Goal: Task Accomplishment & Management: Manage account settings

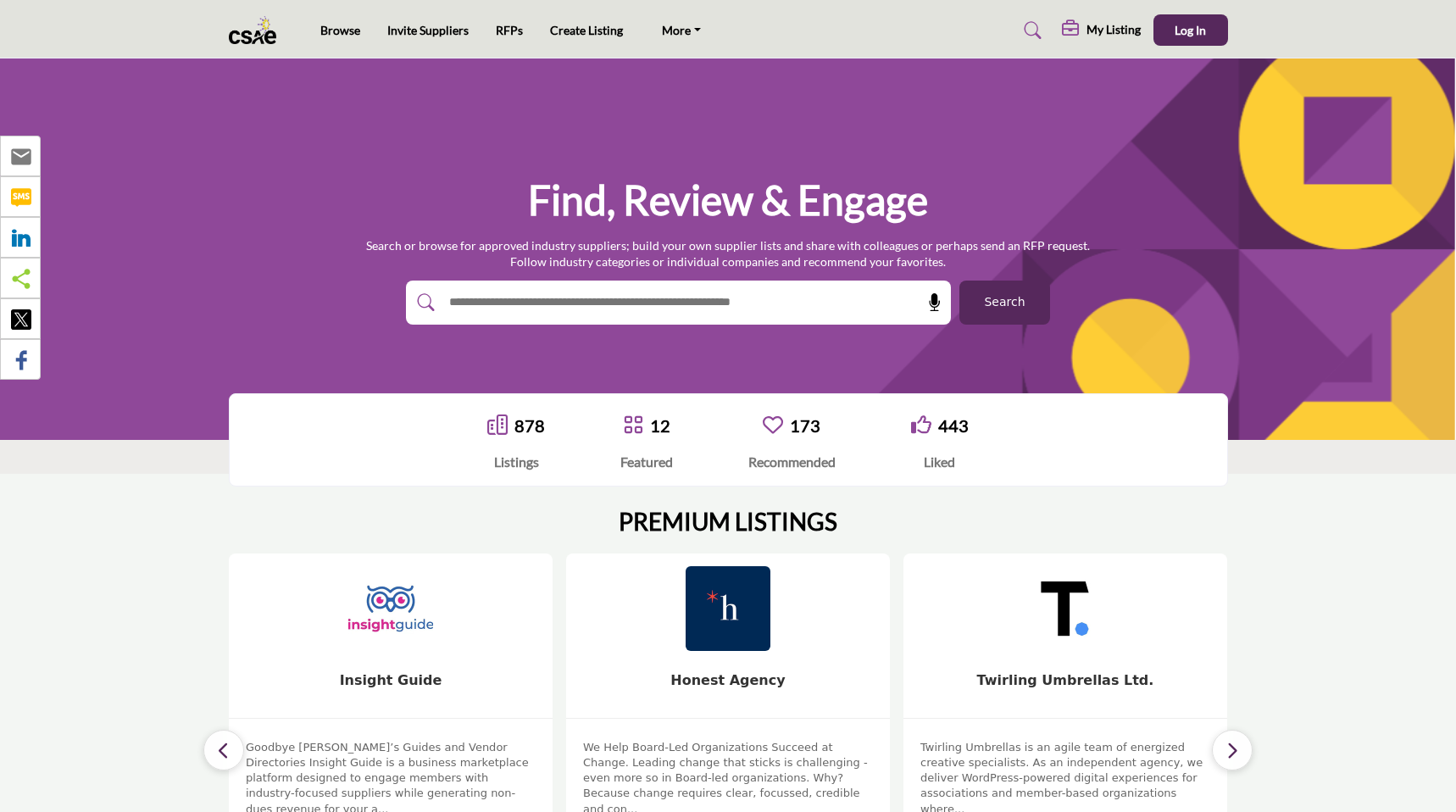
click at [1113, 22] on h5 "My Listing" at bounding box center [1114, 29] width 54 height 15
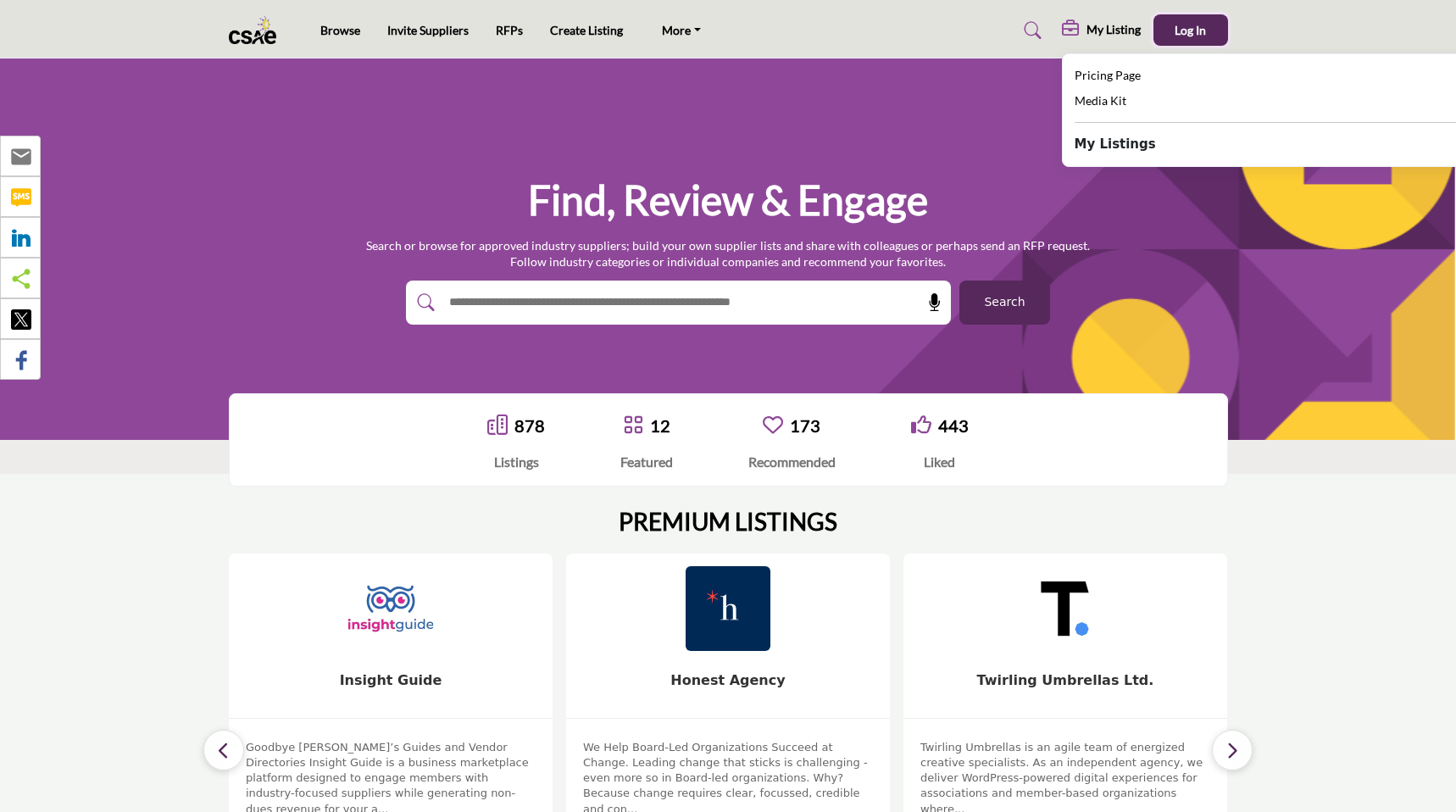
click at [1188, 28] on span "Log In" at bounding box center [1191, 30] width 31 height 14
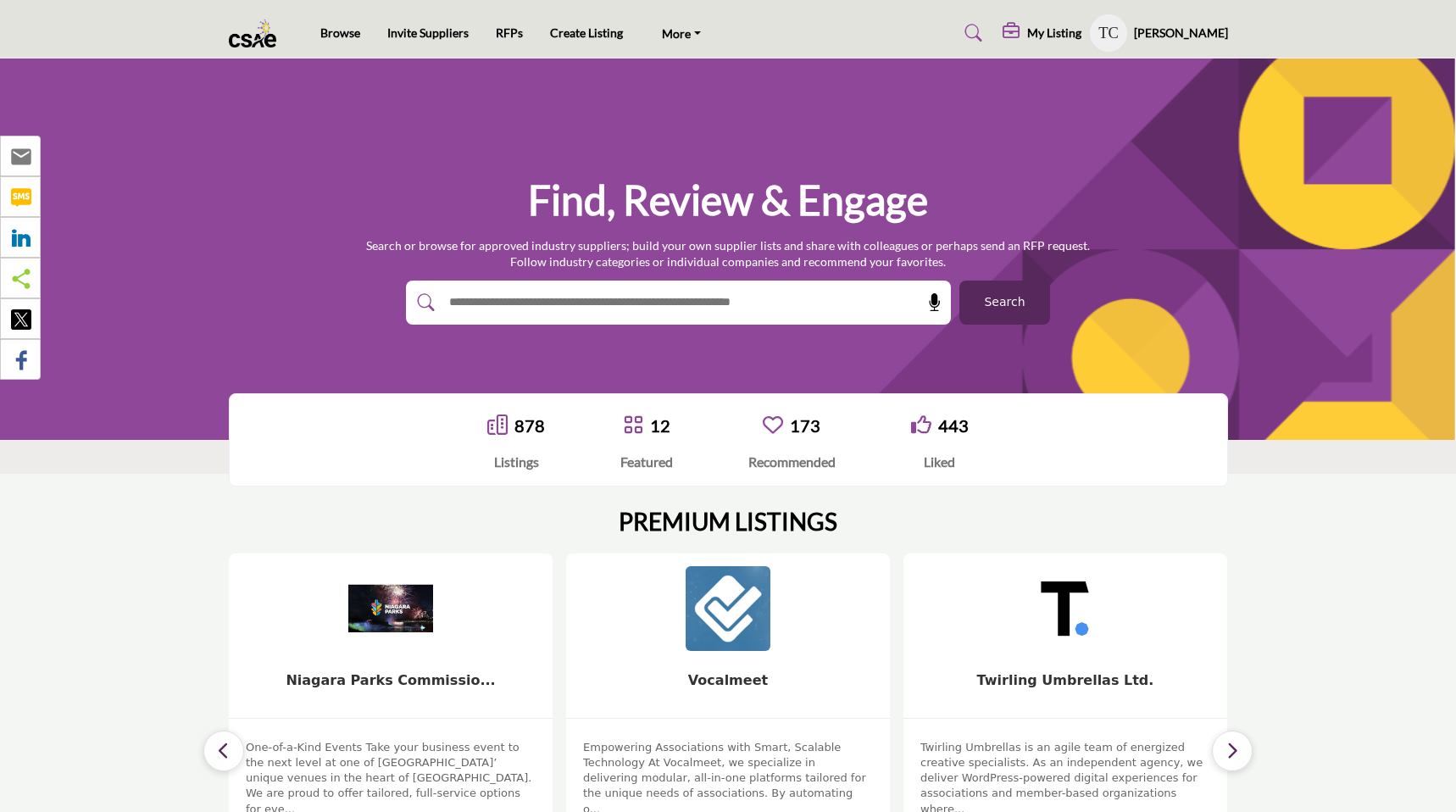
click at [1122, 43] on profile-featured-9d57d186-dcdc-4fd1-8698-ebbedcf867ab "Show hide supplier dropdown" at bounding box center [1109, 32] width 38 height 38
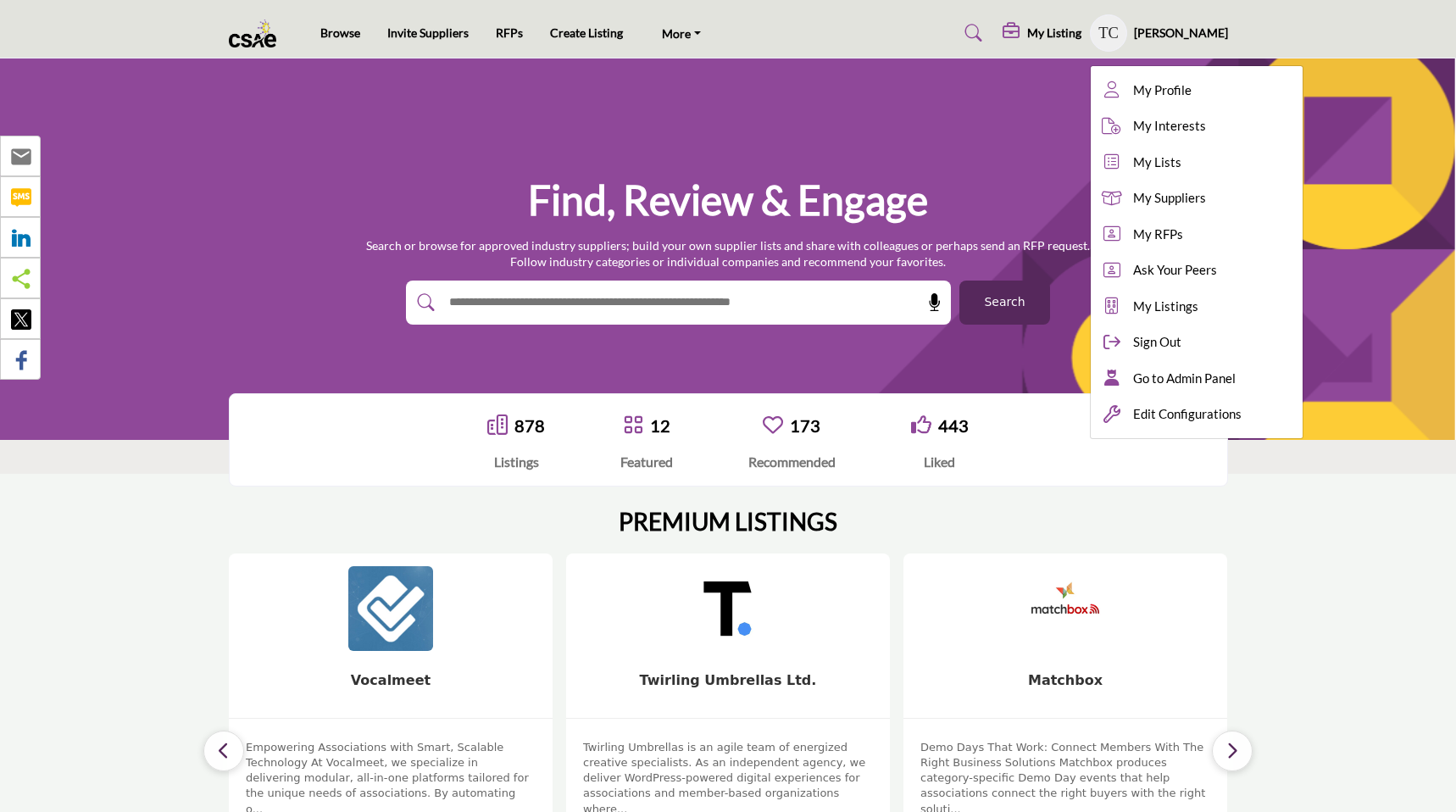
click at [1050, 36] on h5 "My Listing" at bounding box center [1055, 32] width 54 height 15
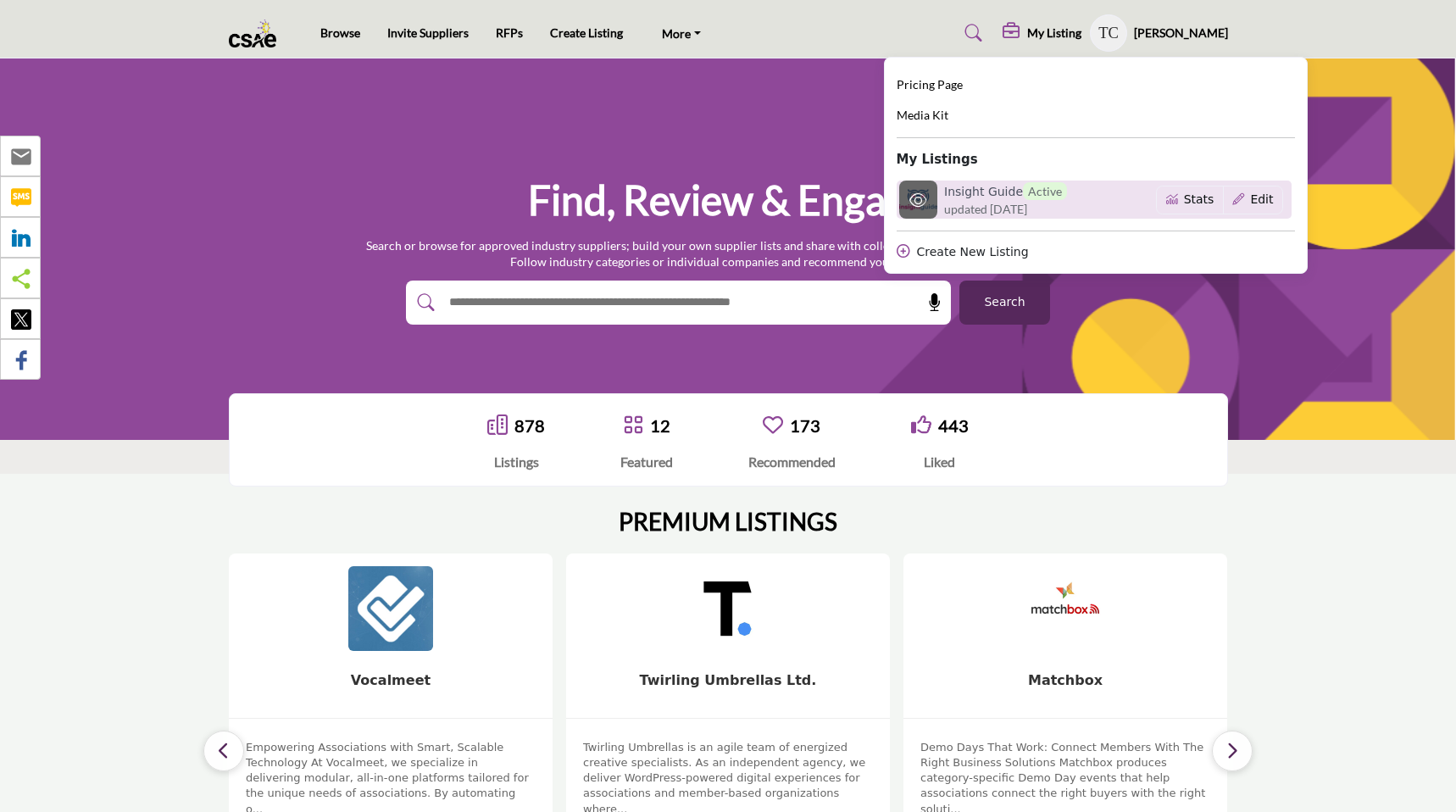
click at [1018, 201] on span "updated [DATE]" at bounding box center [986, 209] width 83 height 17
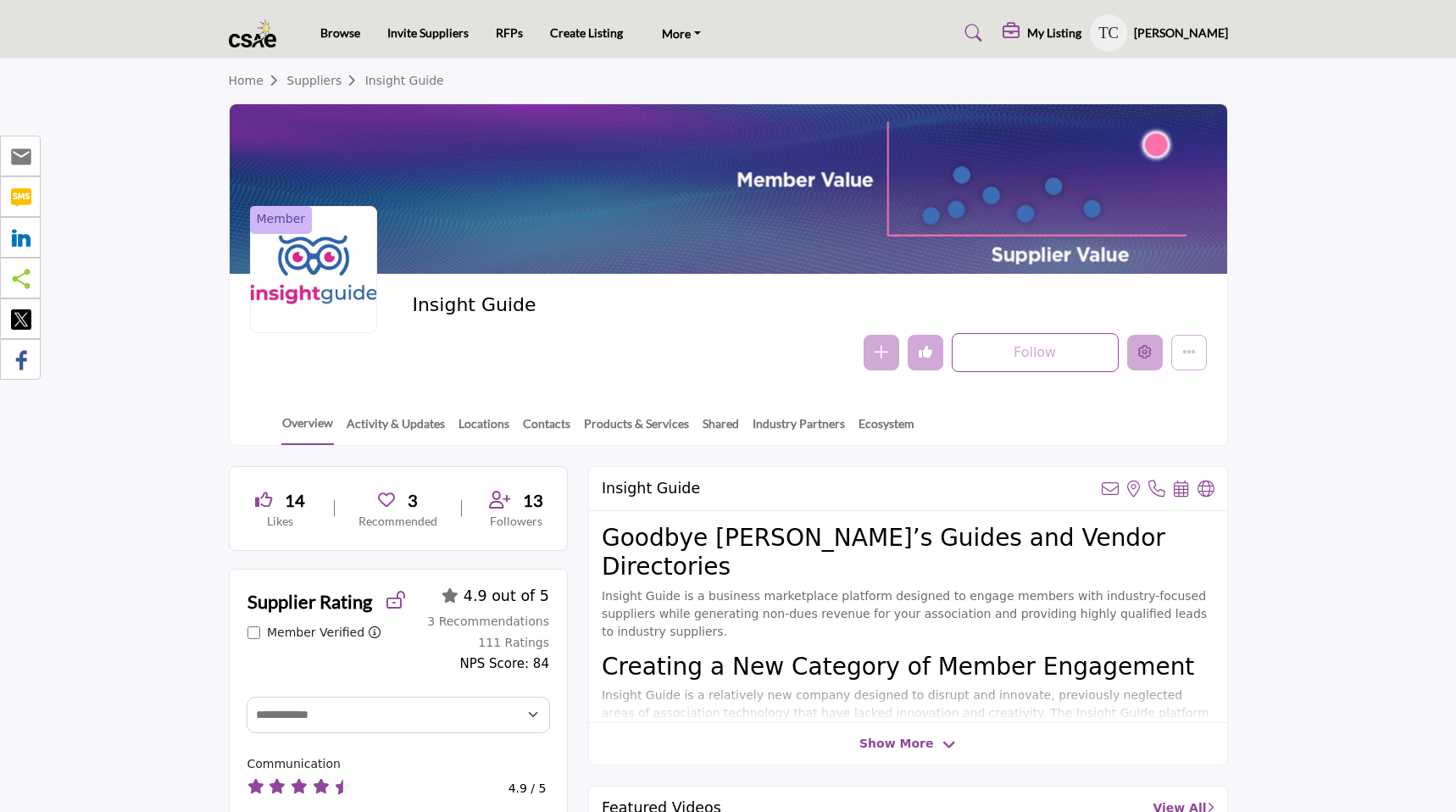
click at [1149, 364] on button "Edit company" at bounding box center [1145, 352] width 36 height 36
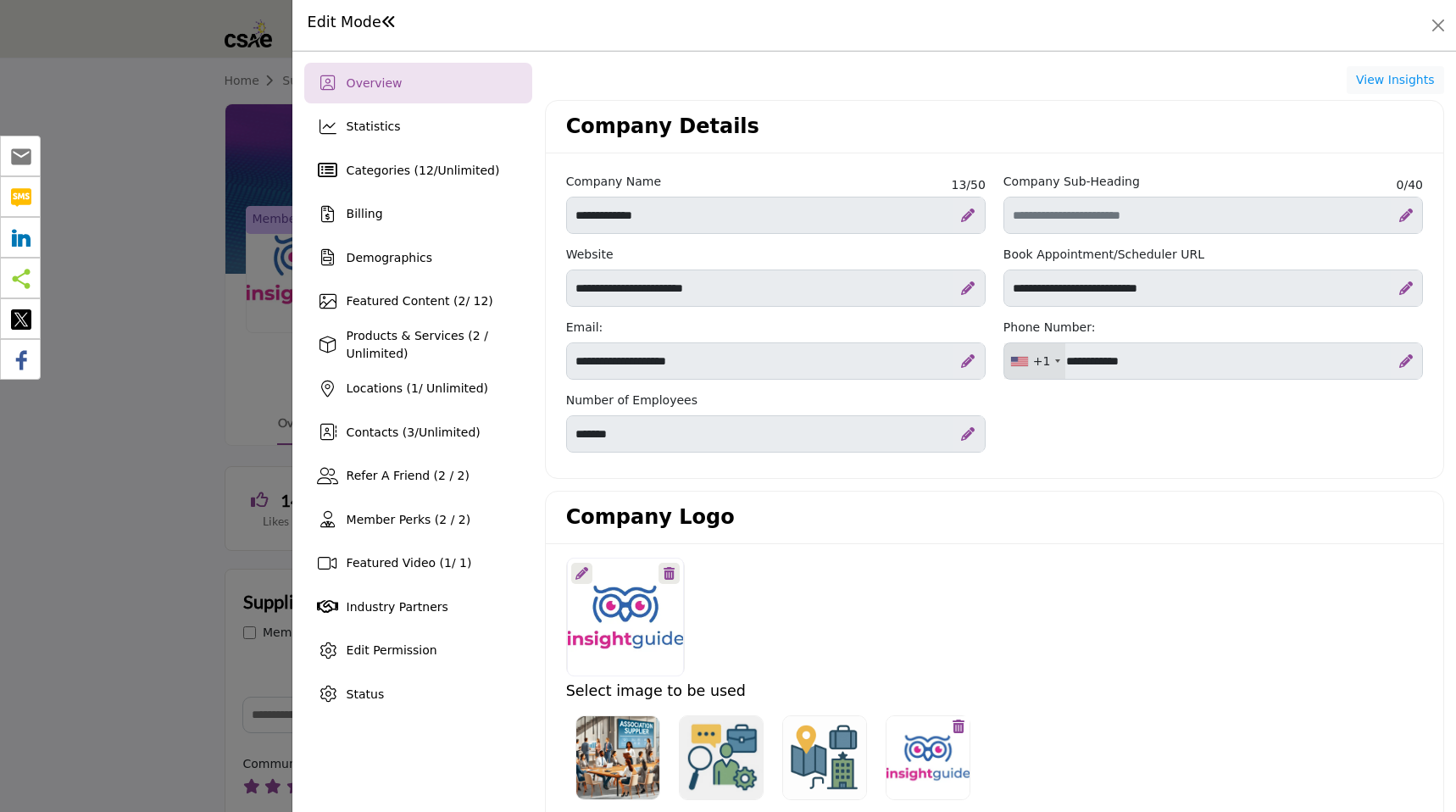
scroll to position [267, 0]
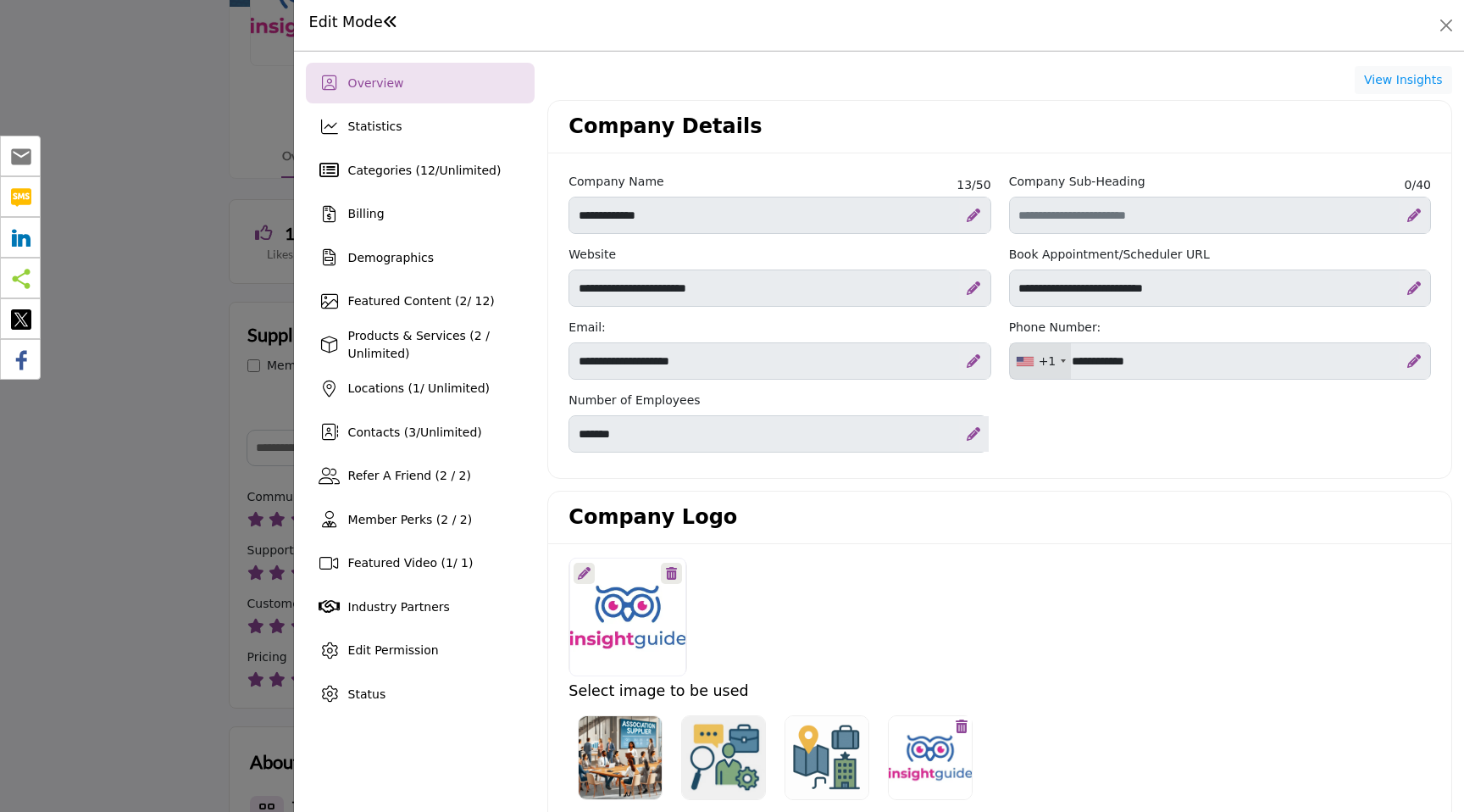
click at [1451, 43] on div "Edit Mode" at bounding box center [878, 25] width 1170 height 51
click at [1451, 34] on button "Close" at bounding box center [1446, 25] width 24 height 24
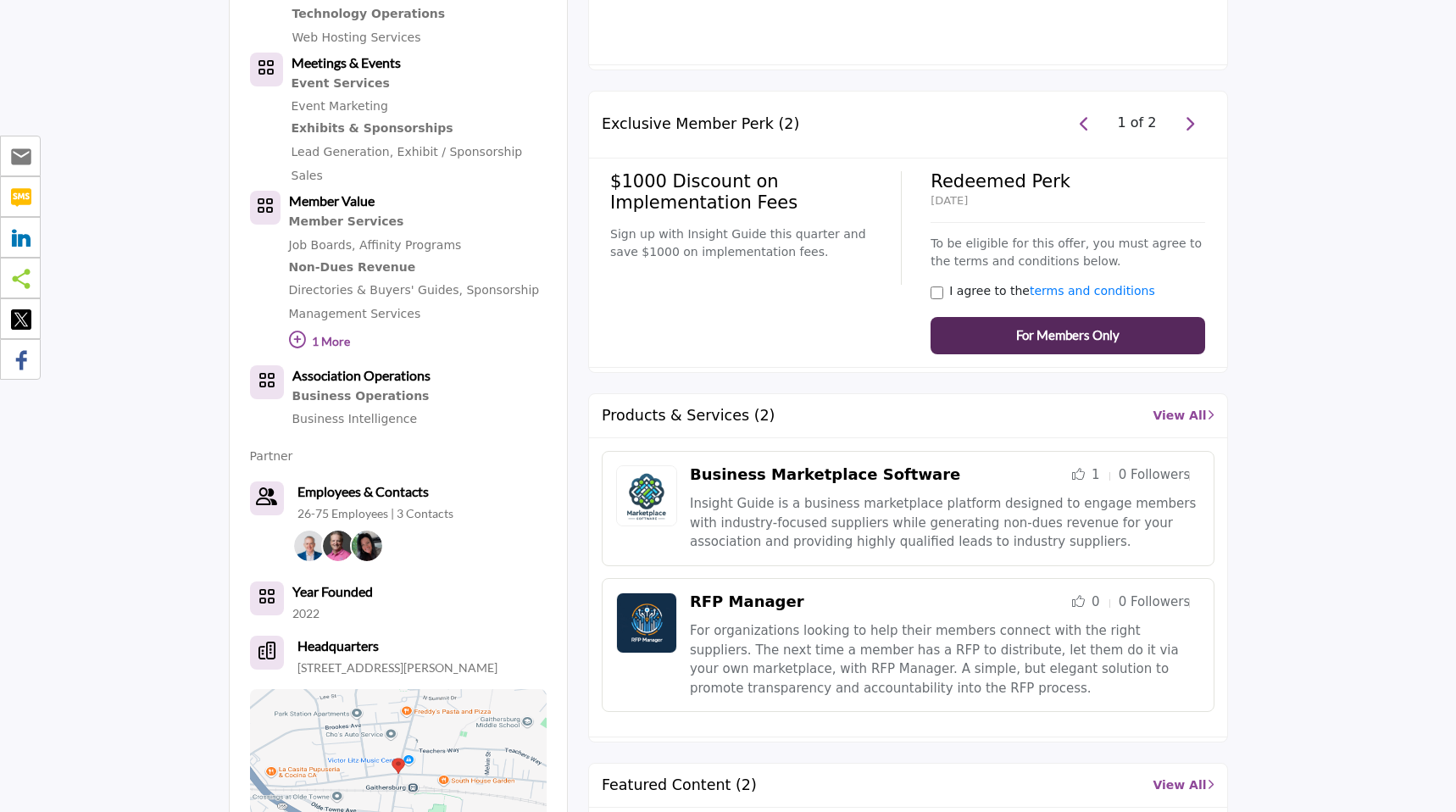
scroll to position [1162, 0]
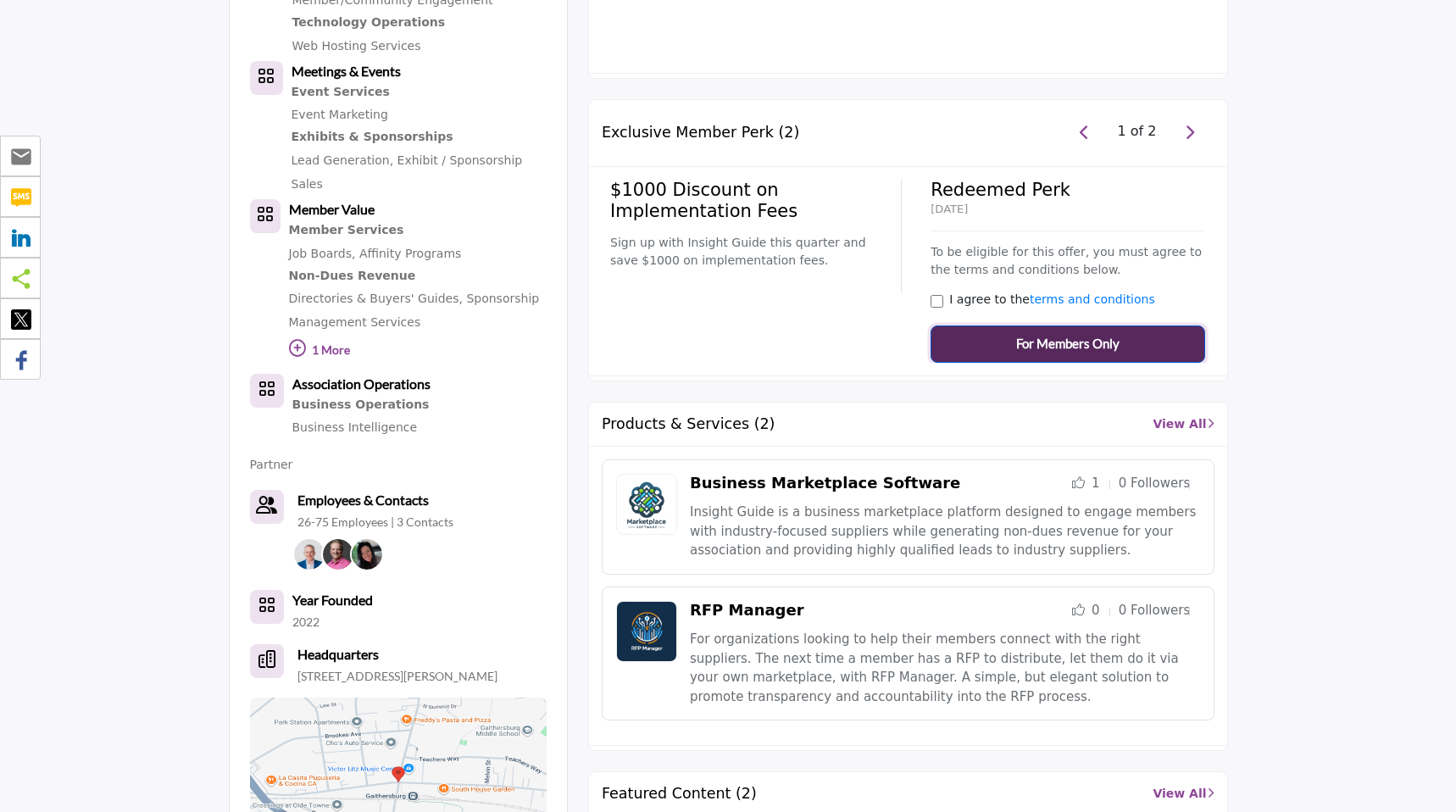
click at [1010, 344] on button "For Members Only" at bounding box center [1067, 344] width 274 height 38
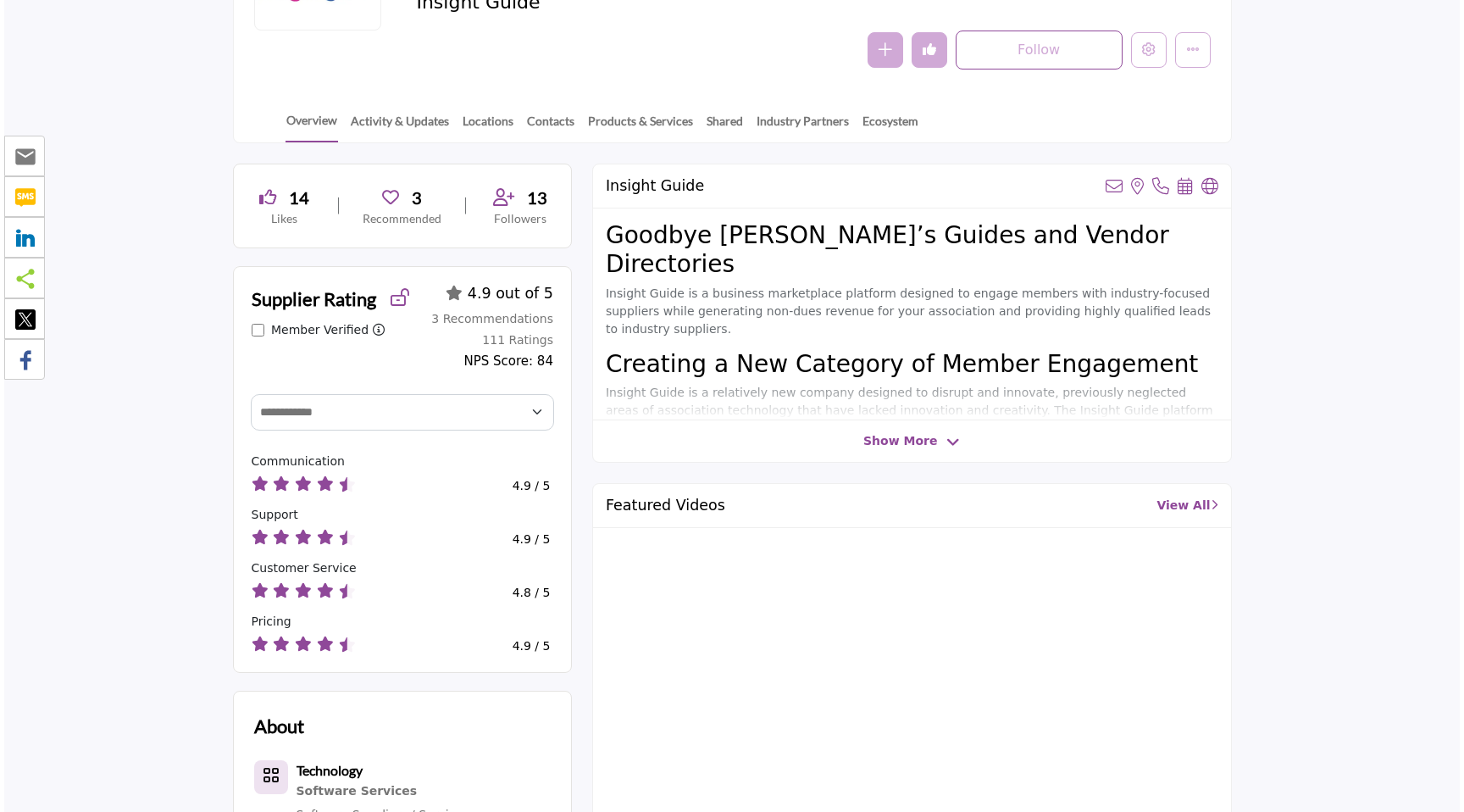
scroll to position [190, 0]
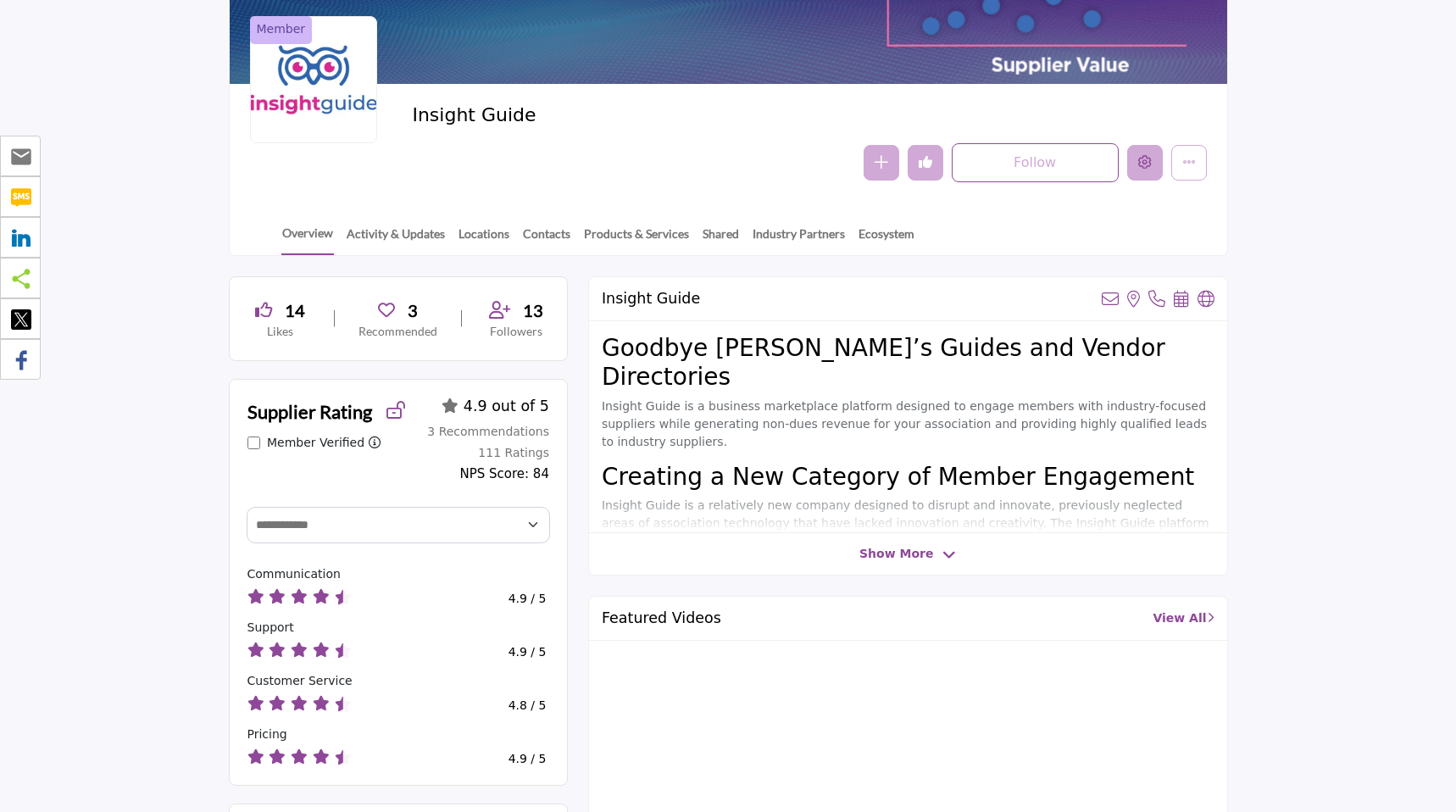
click at [1147, 160] on icon "Edit company" at bounding box center [1146, 162] width 14 height 14
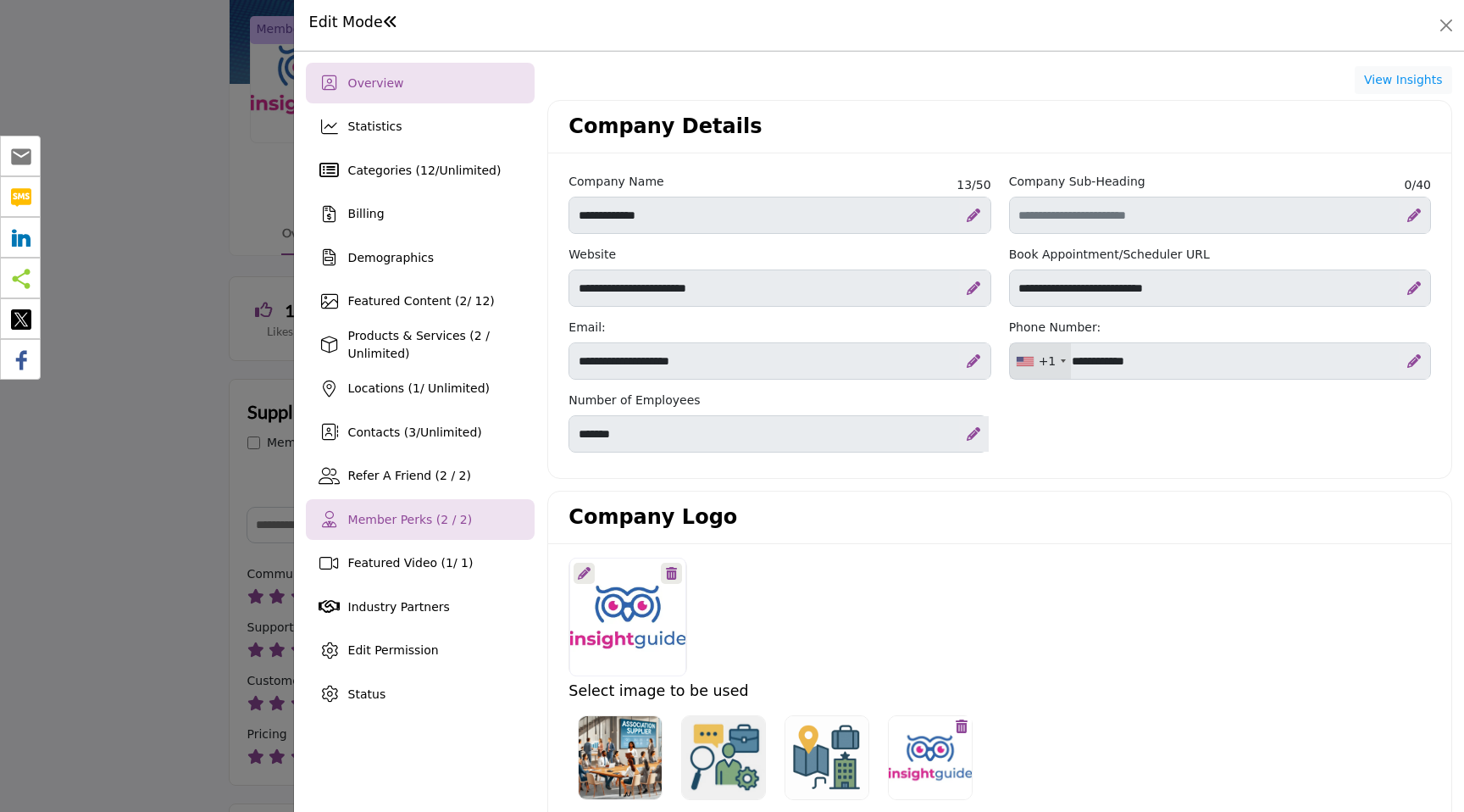
click at [482, 520] on div "Member Perks (2 / 2)" at bounding box center [420, 519] width 230 height 41
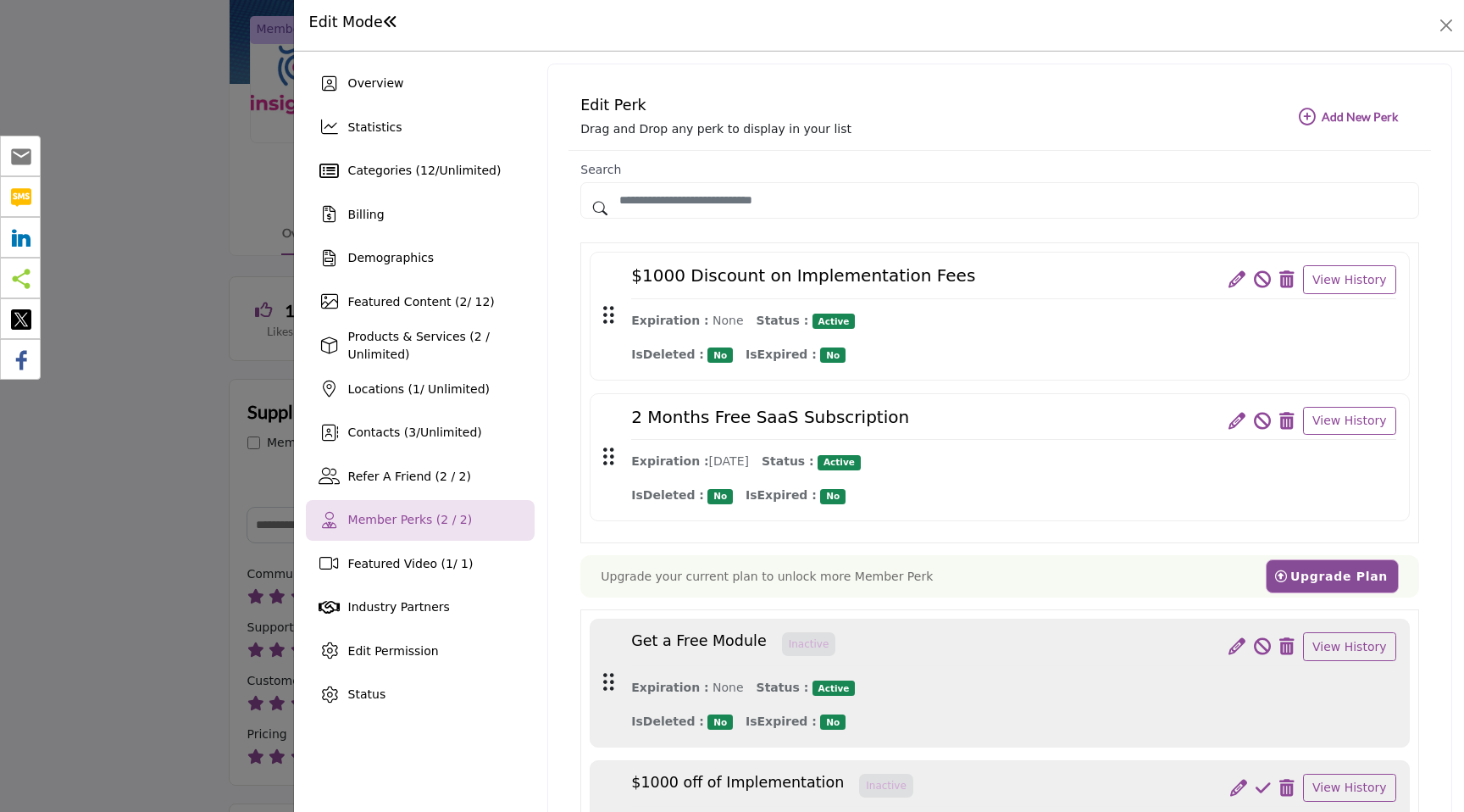
click at [1239, 273] on icon at bounding box center [1237, 279] width 17 height 17
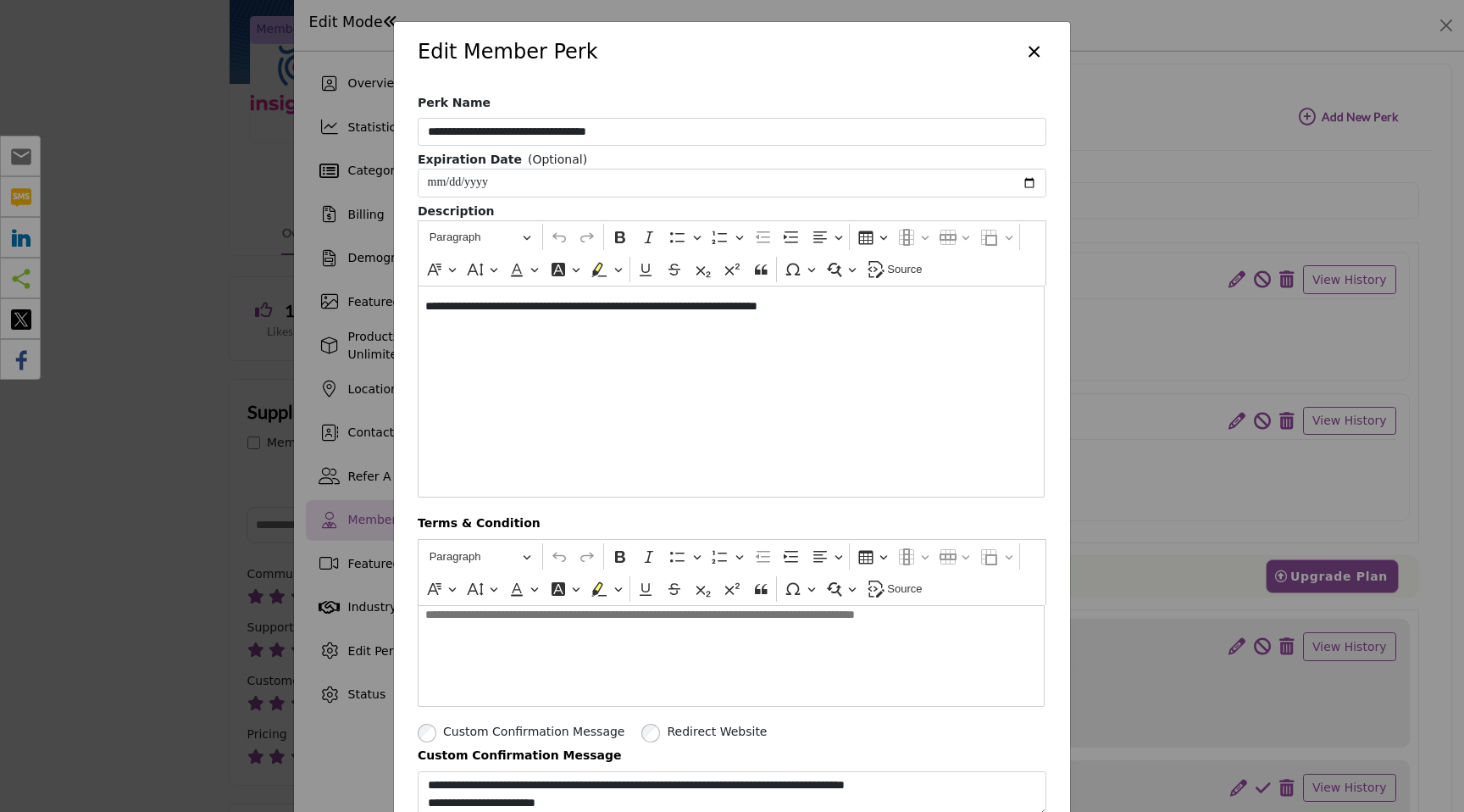
click at [1034, 49] on button "×" at bounding box center [1034, 50] width 24 height 32
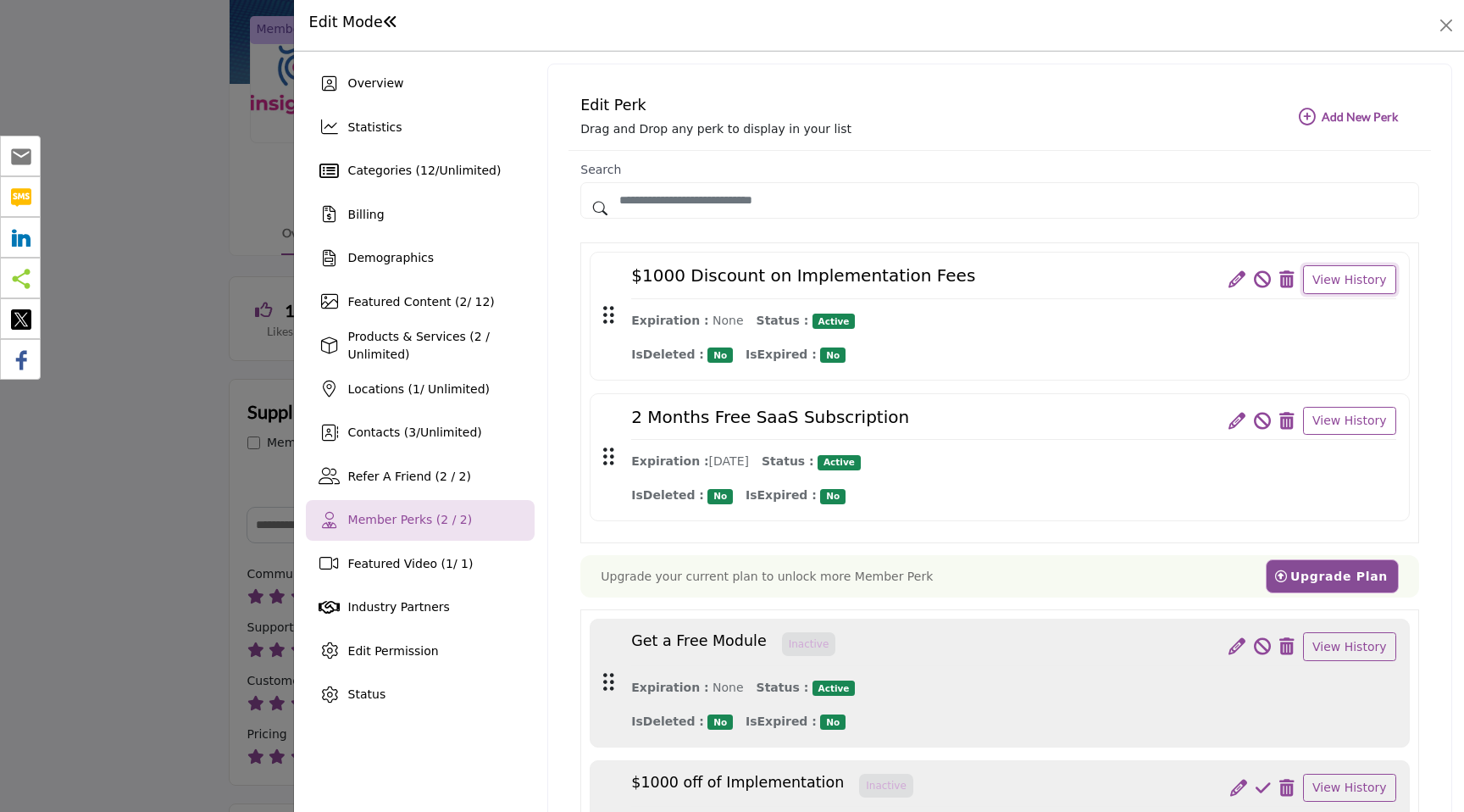
click at [1304, 281] on button "View History" at bounding box center [1350, 279] width 94 height 29
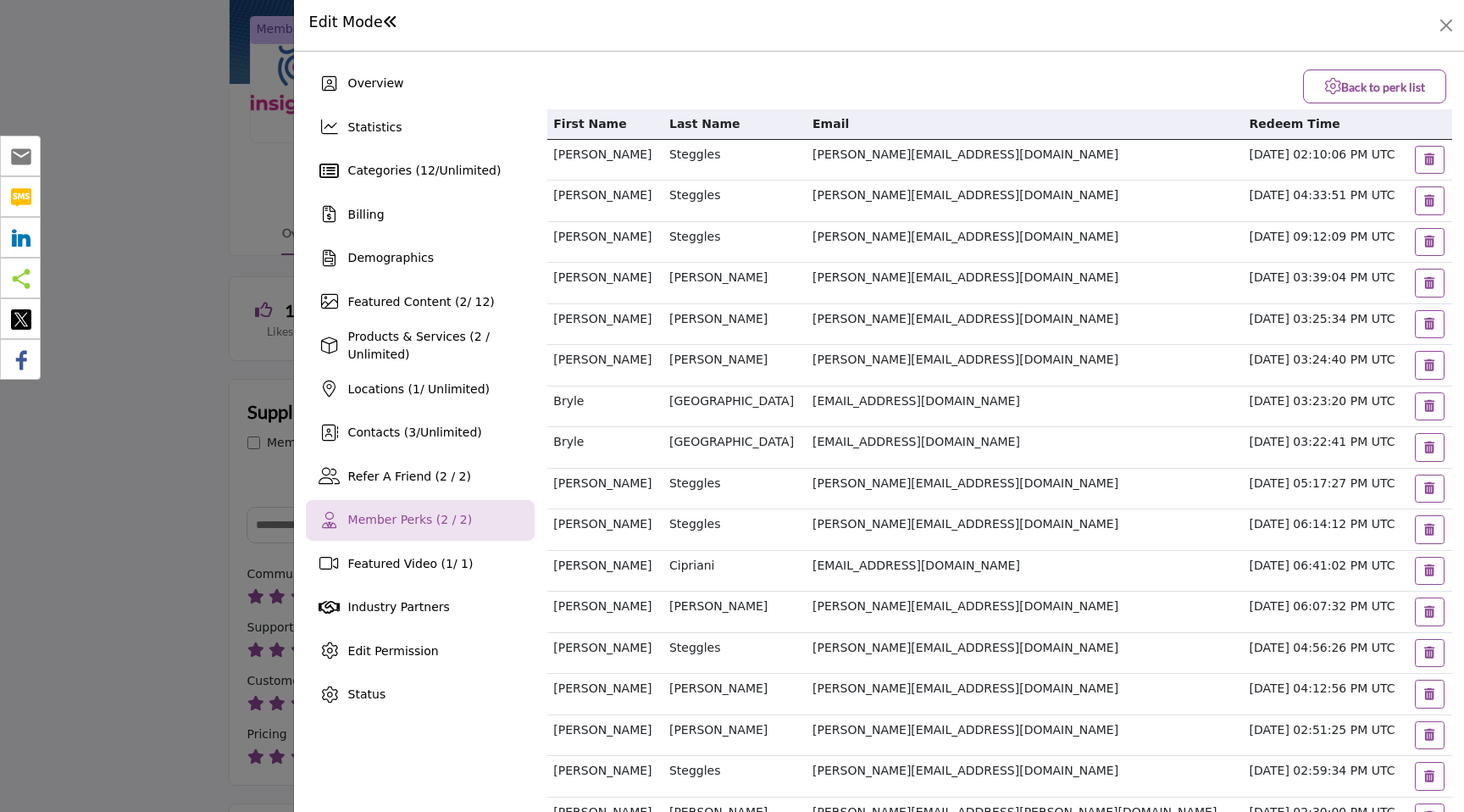
click at [1364, 75] on button "Back to perk list" at bounding box center [1375, 86] width 143 height 34
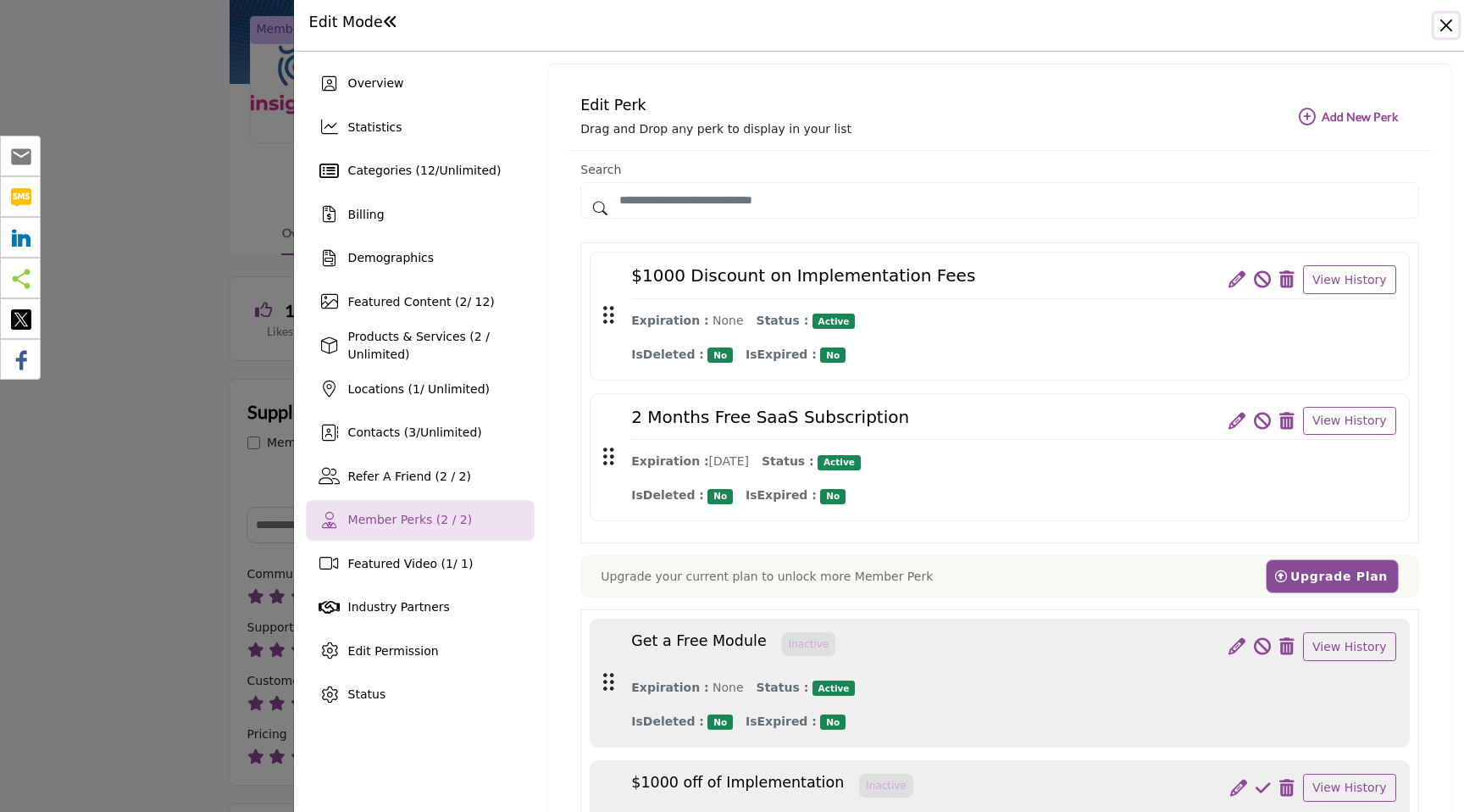
click at [1447, 17] on button "Close" at bounding box center [1446, 25] width 24 height 24
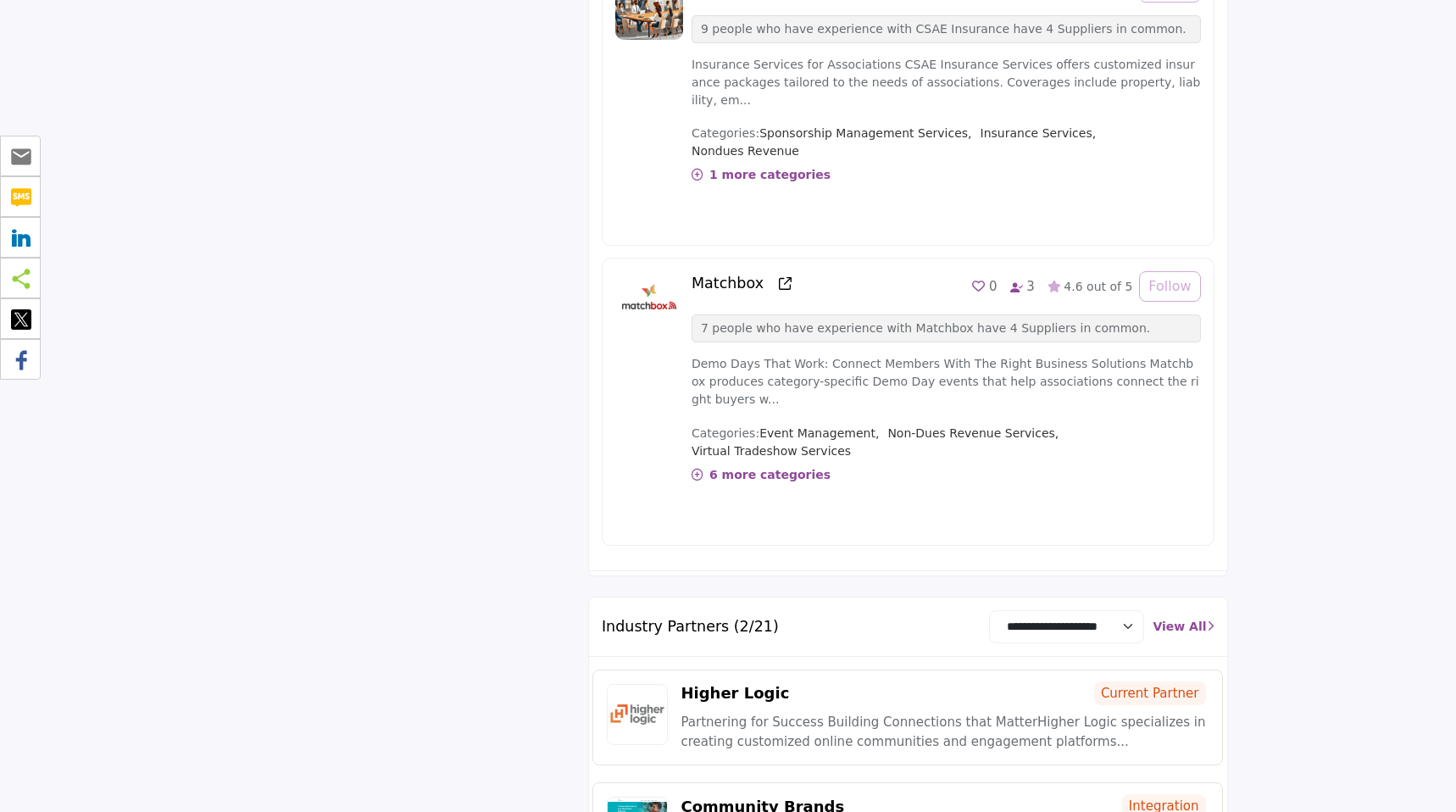
scroll to position [5834, 0]
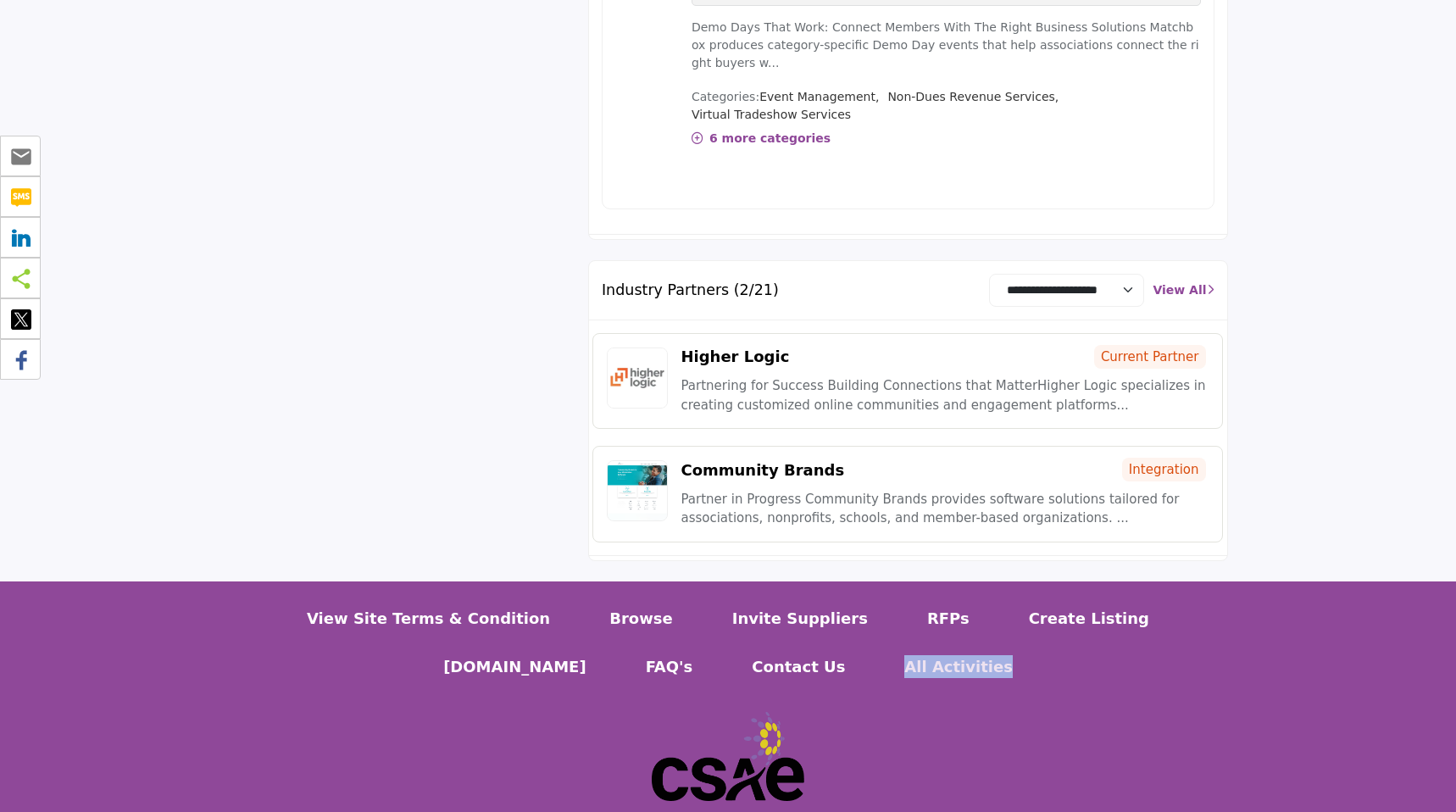
click at [904, 655] on p "All Activities" at bounding box center [958, 666] width 108 height 23
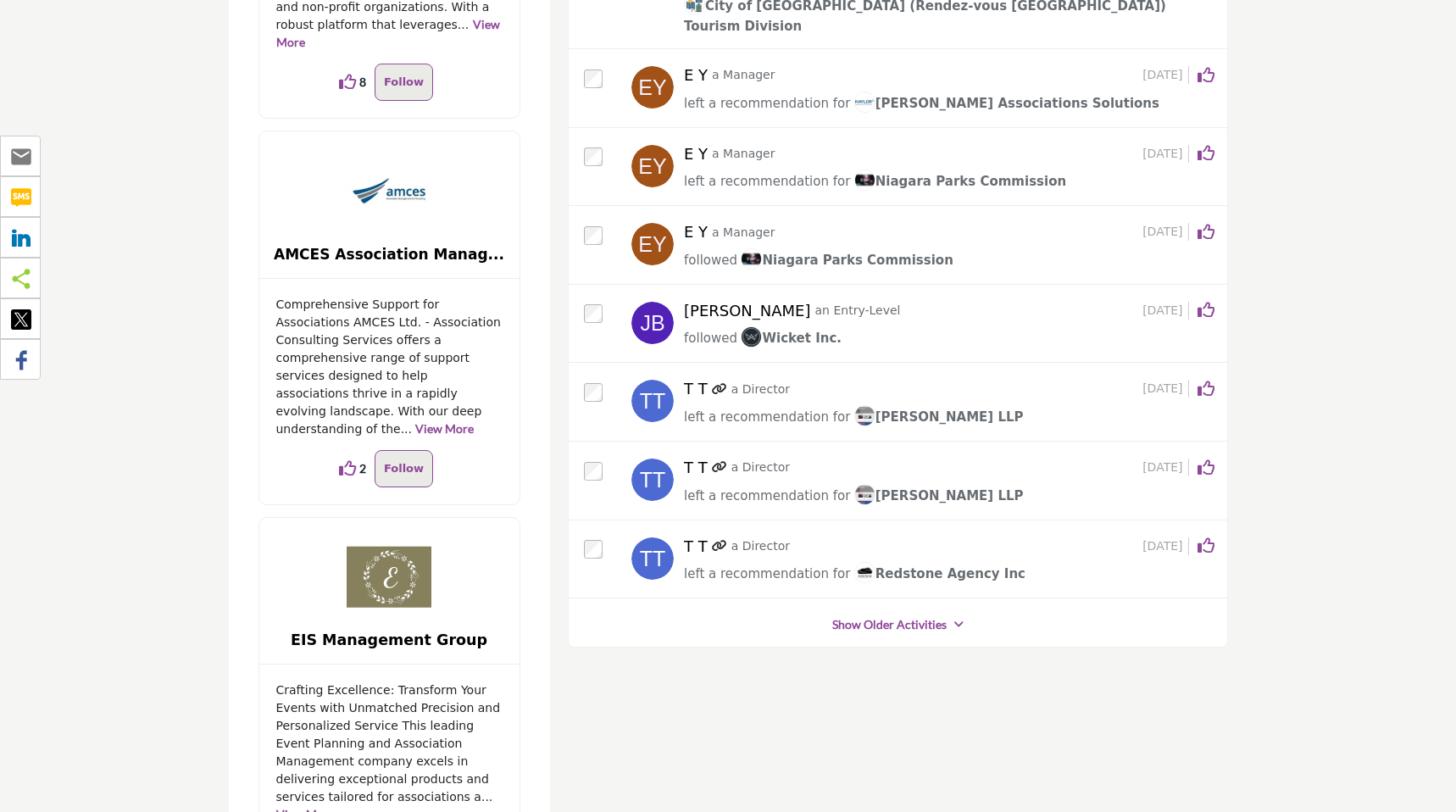
scroll to position [2685, 0]
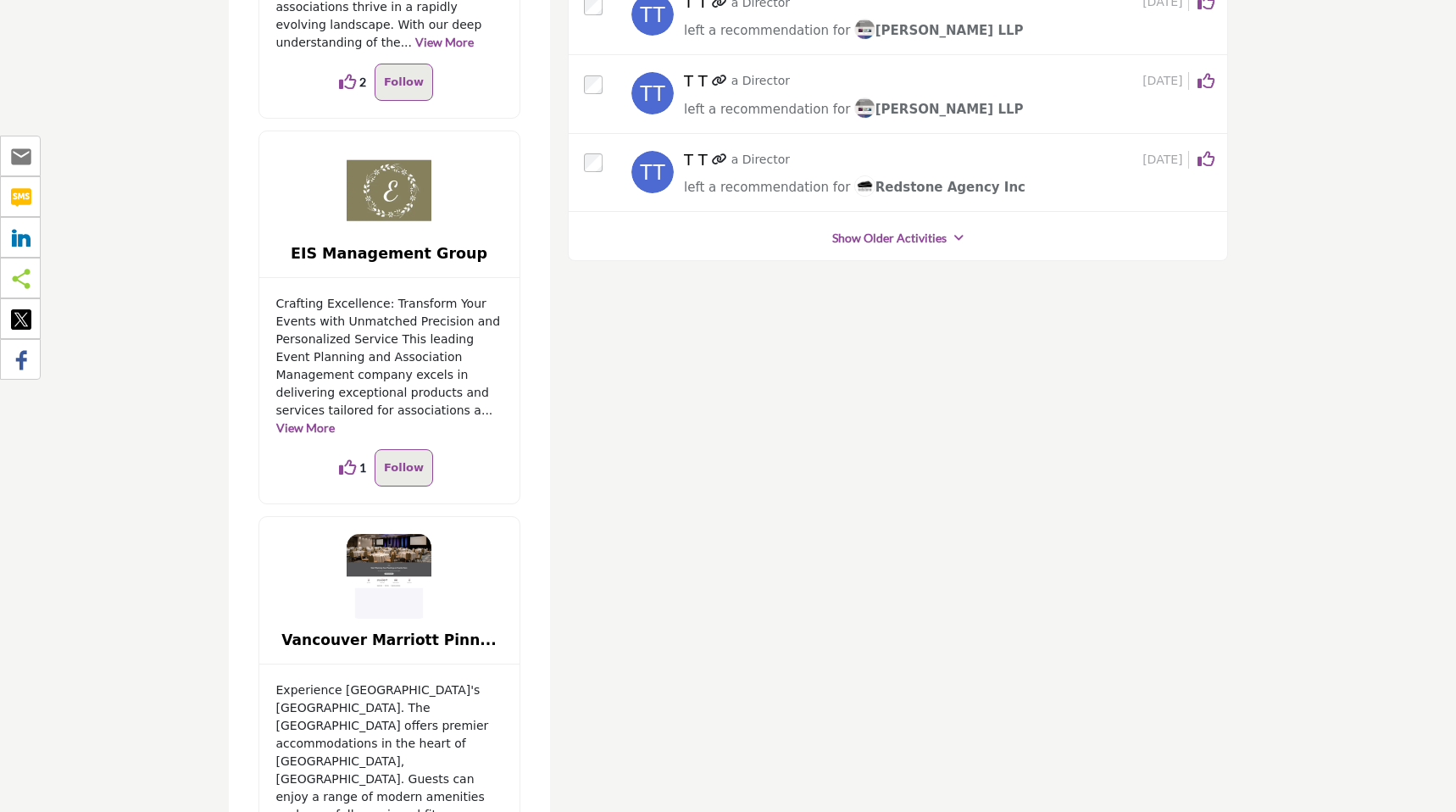
click at [861, 230] on link "Show Older Activities" at bounding box center [889, 238] width 115 height 17
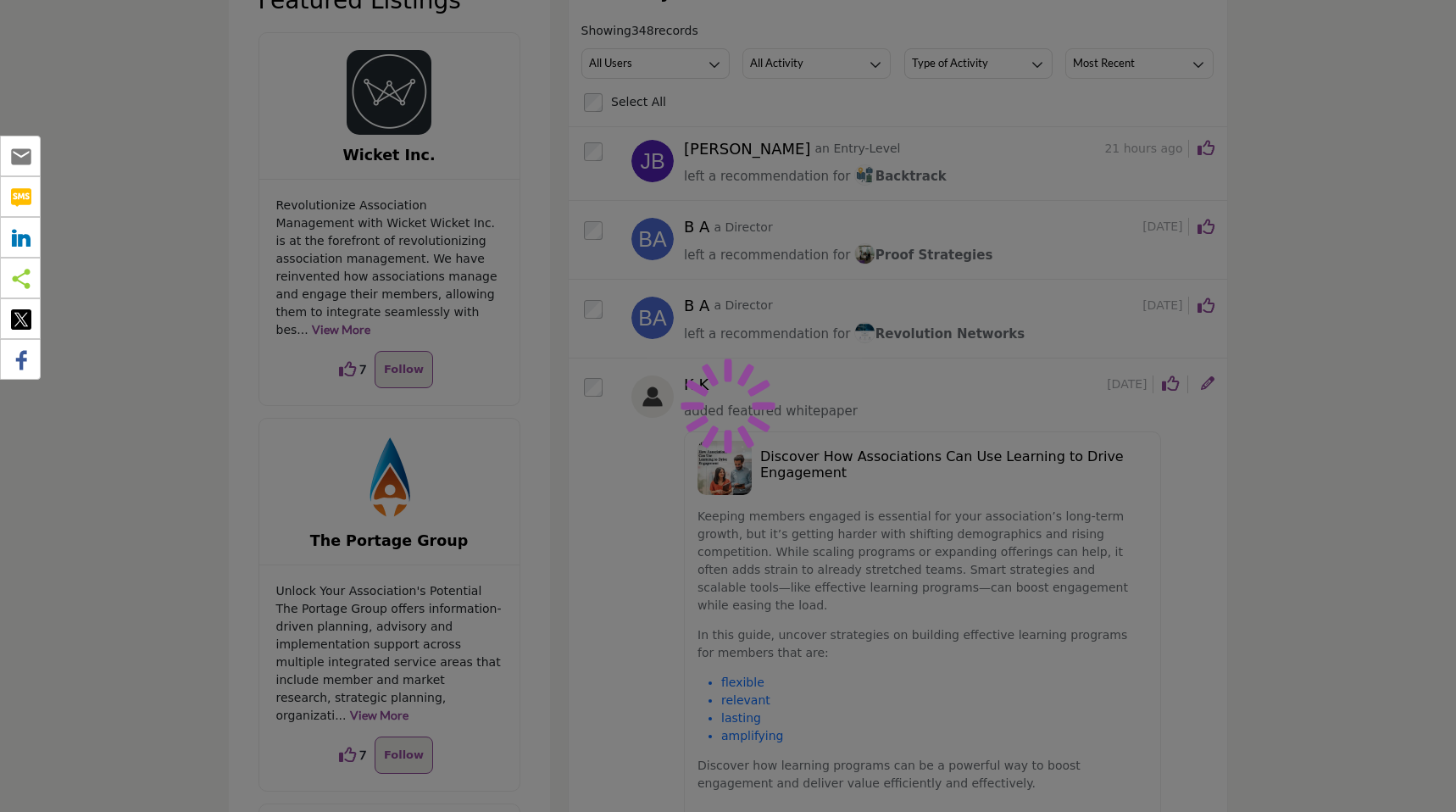
scroll to position [0, 0]
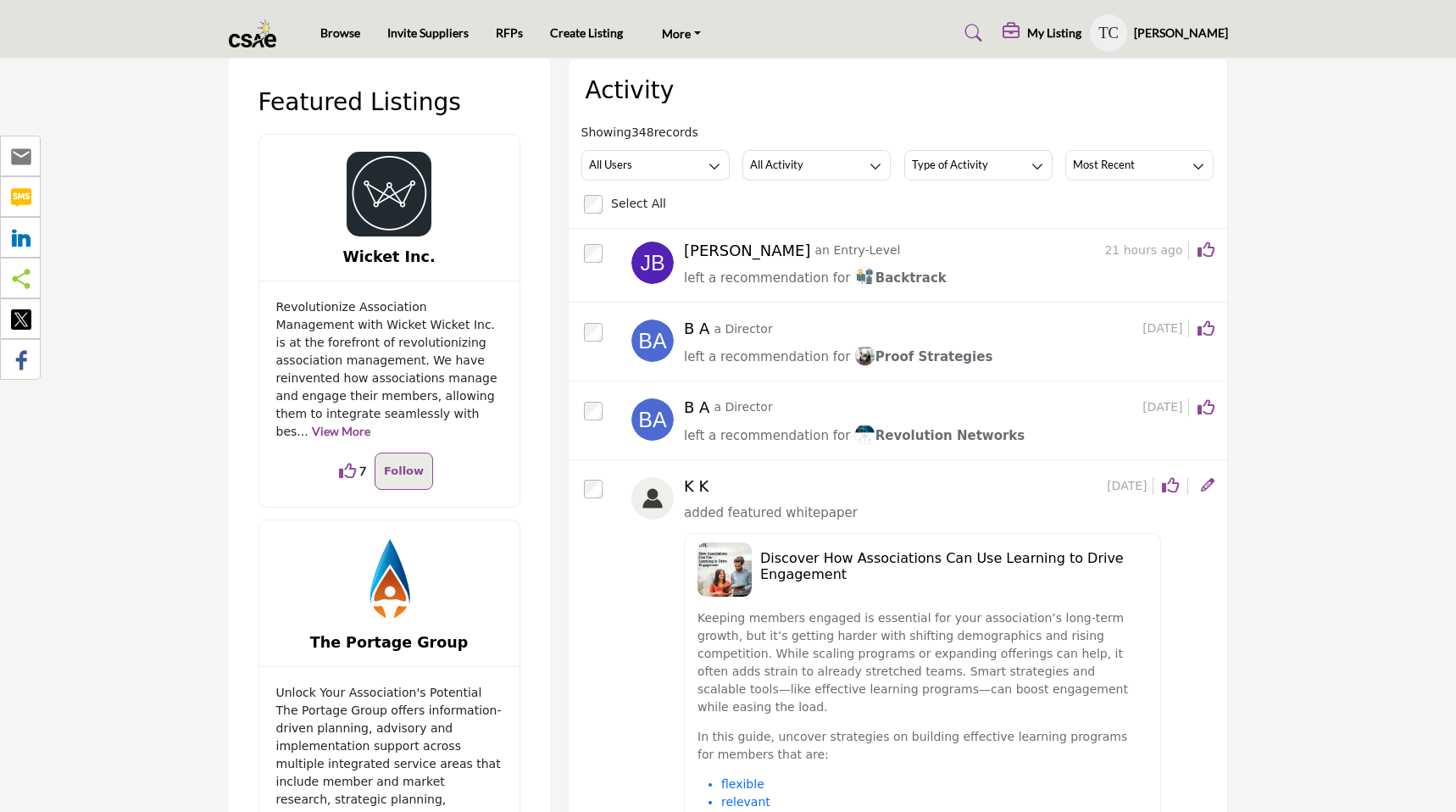
click at [1045, 32] on h5 "My Listing" at bounding box center [1055, 32] width 54 height 15
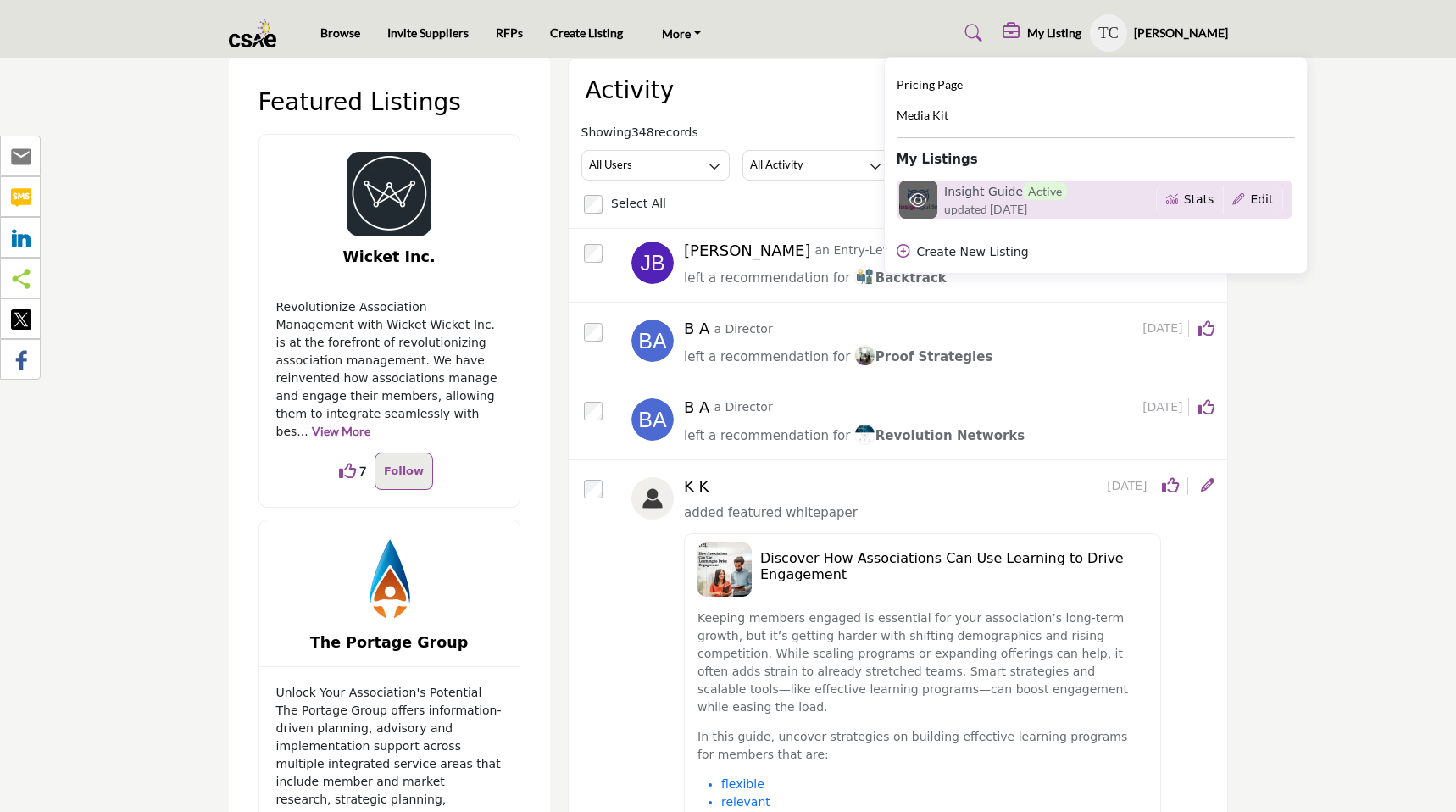
click at [985, 197] on h6 "Insight Guide Active" at bounding box center [1006, 191] width 123 height 17
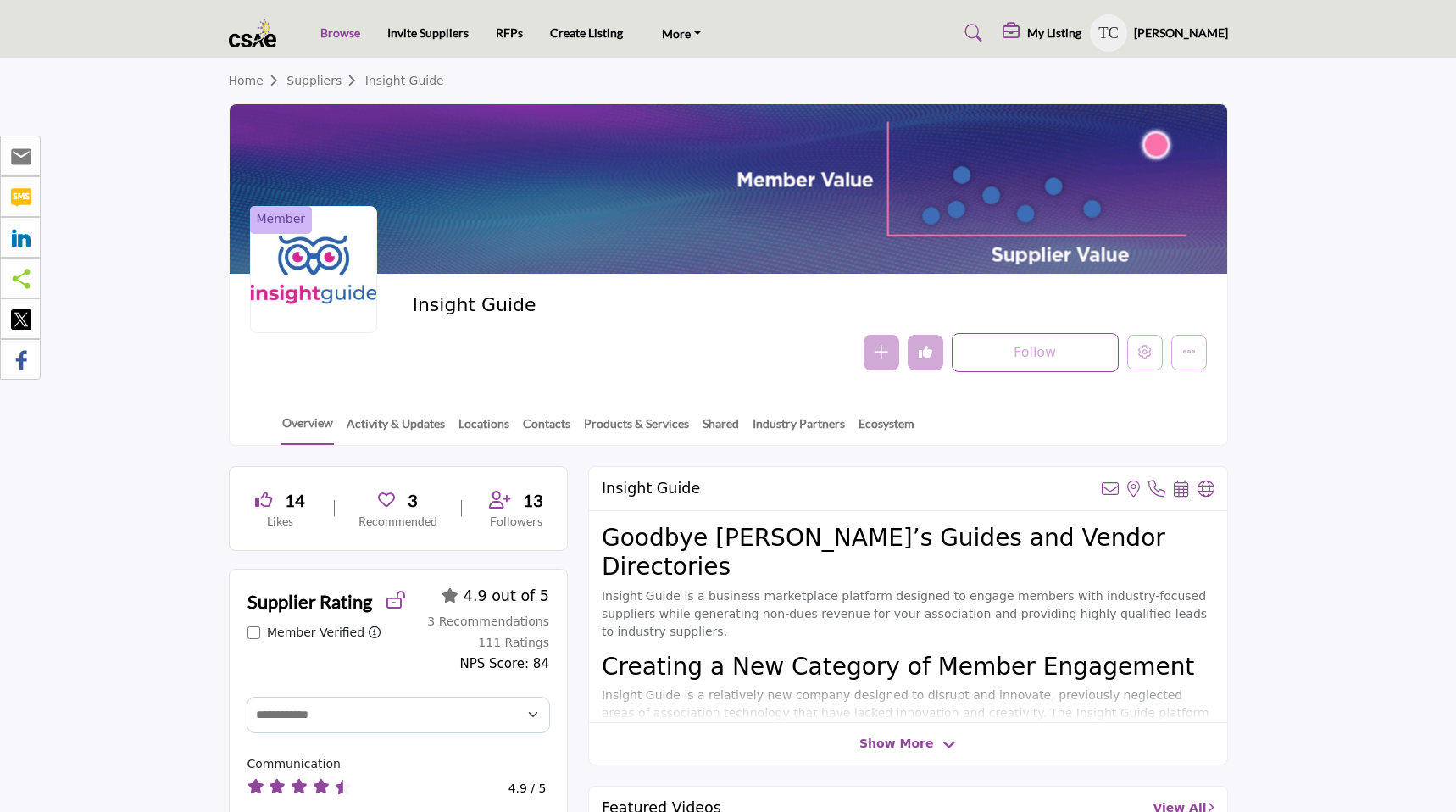
click at [345, 30] on link "Browse" at bounding box center [340, 32] width 40 height 14
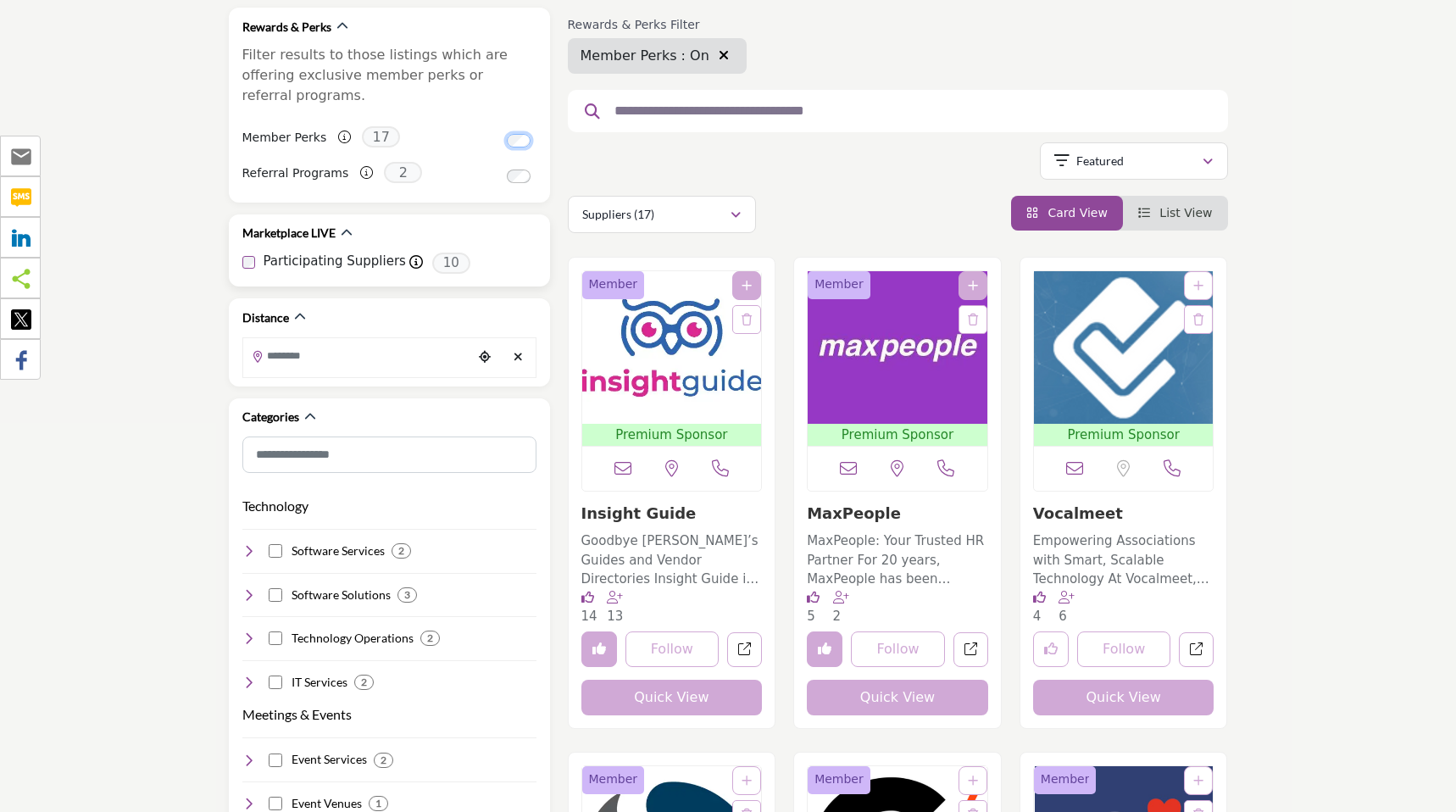
scroll to position [226, 0]
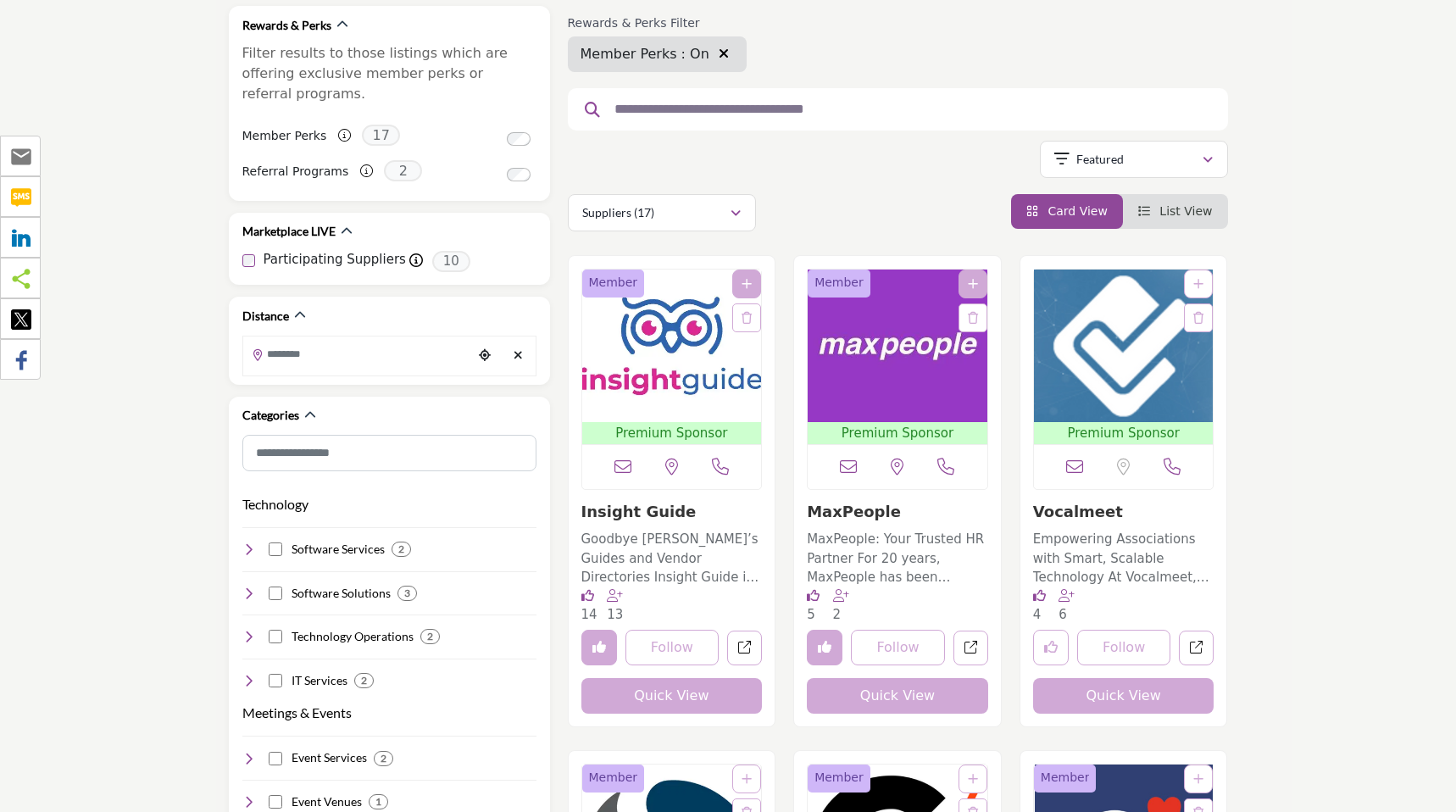
click at [665, 383] on img "Open Listing in new tab" at bounding box center [672, 345] width 180 height 152
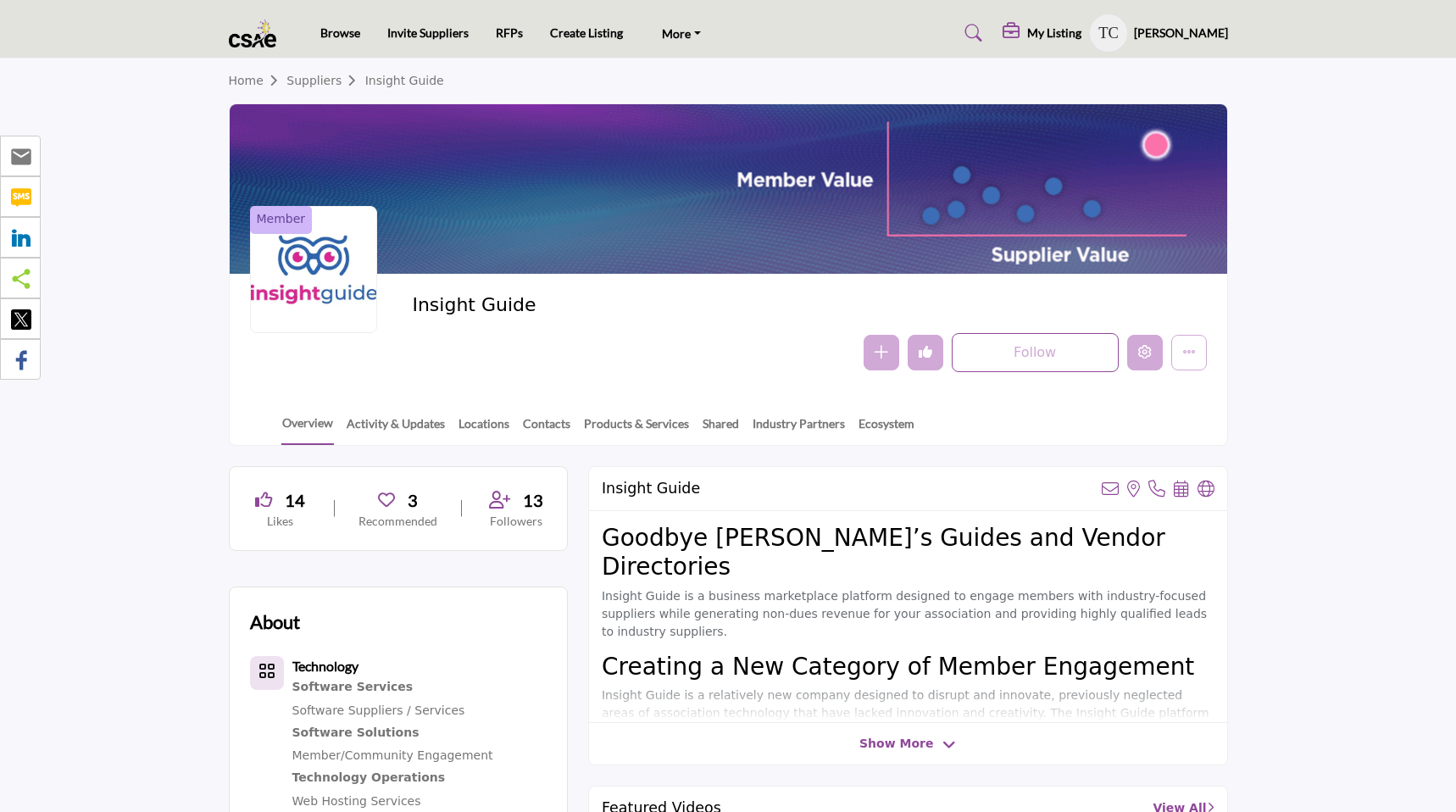
click at [1148, 352] on icon "Edit company" at bounding box center [1146, 352] width 14 height 14
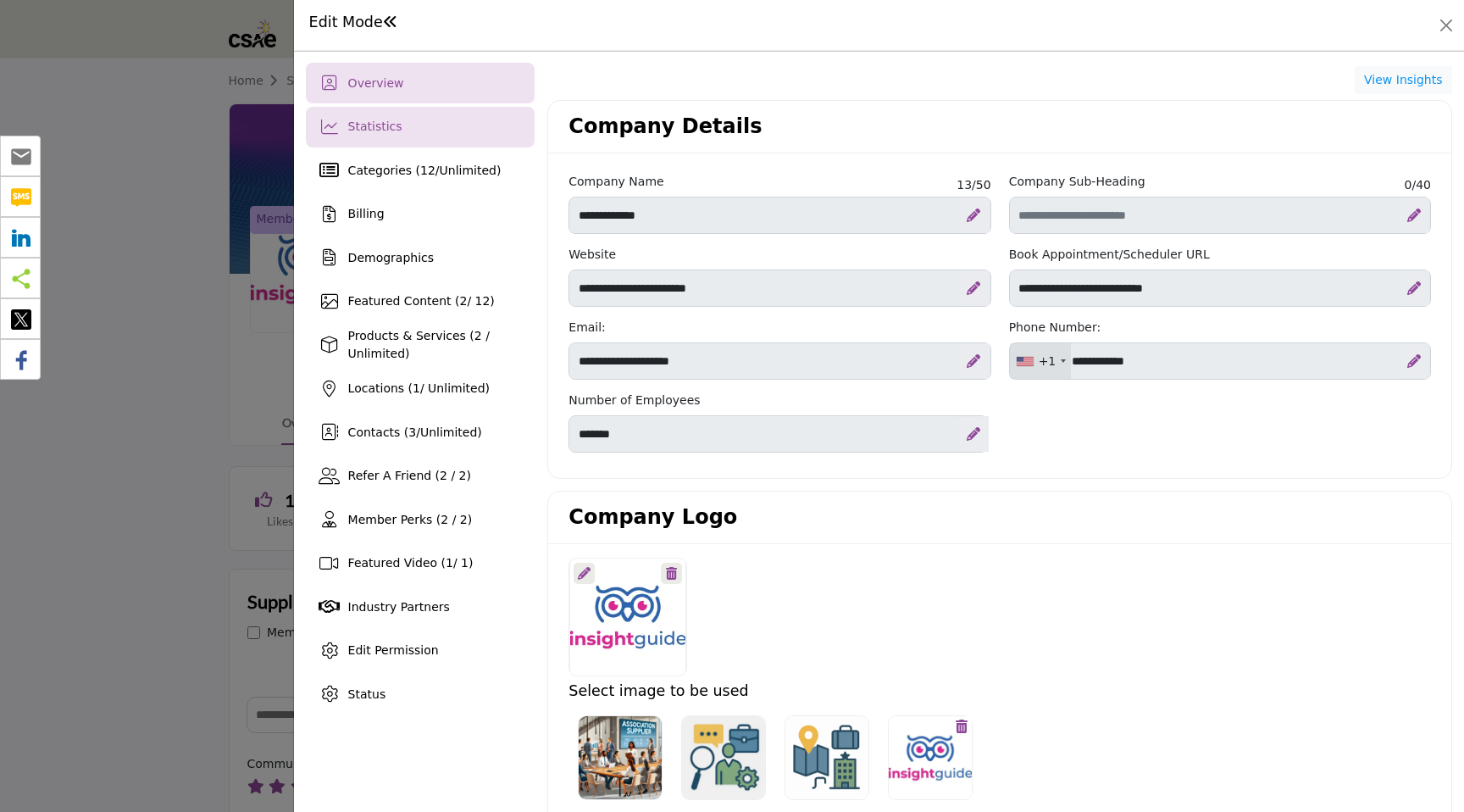
click at [468, 138] on div "Statistics" at bounding box center [420, 127] width 230 height 41
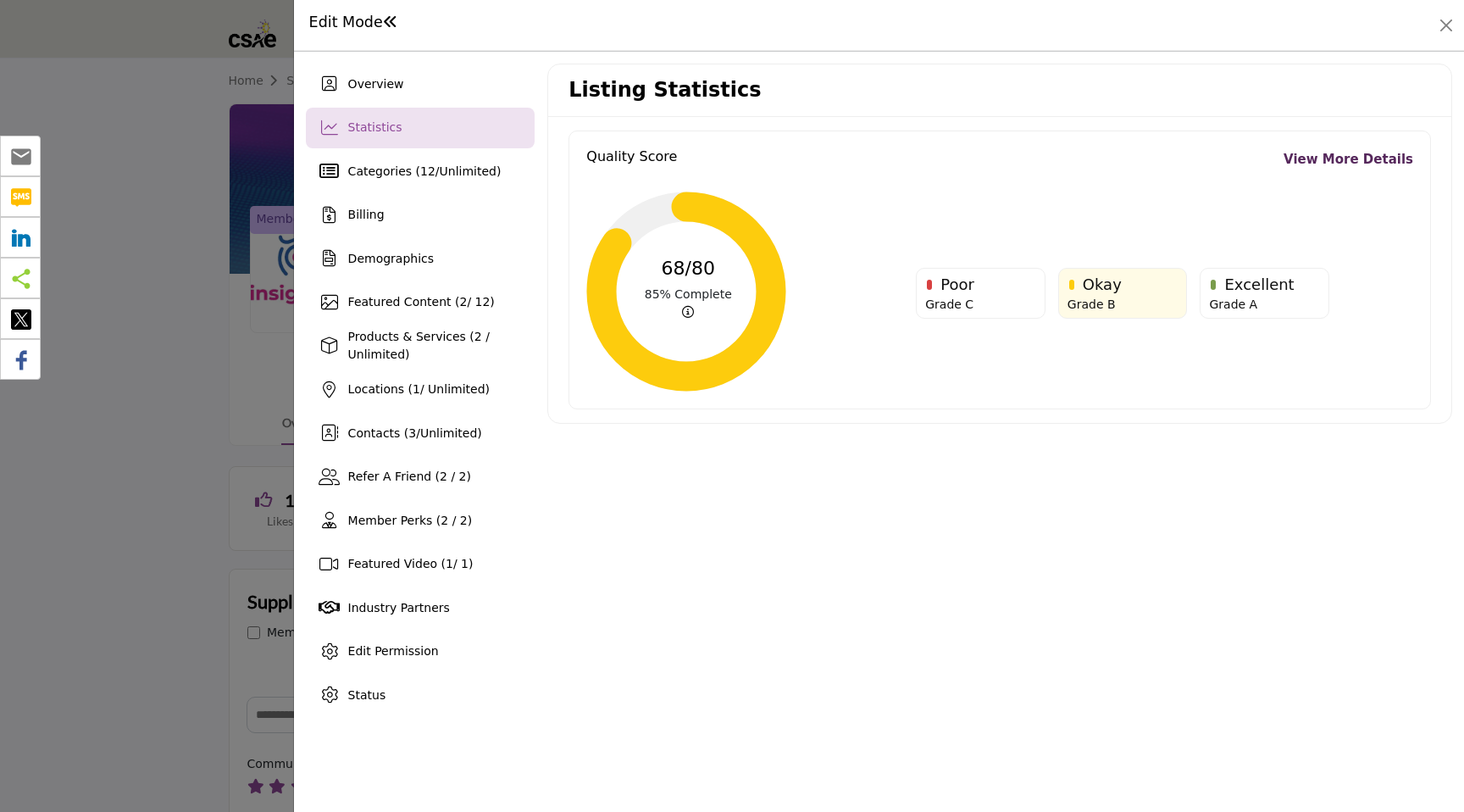
click at [1322, 162] on link "View More Details" at bounding box center [1349, 160] width 129 height 19
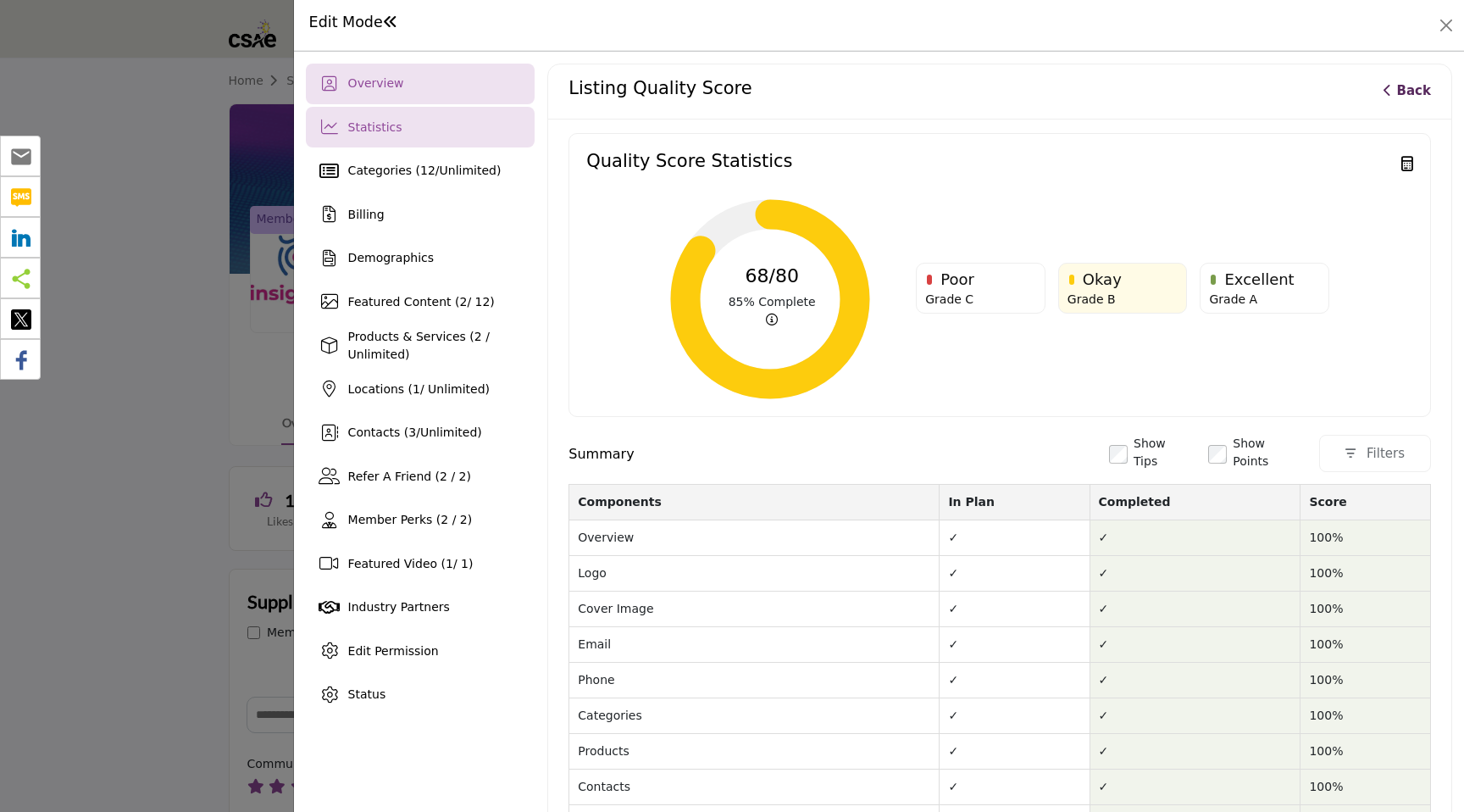
click at [320, 91] on div at bounding box center [330, 83] width 24 height 17
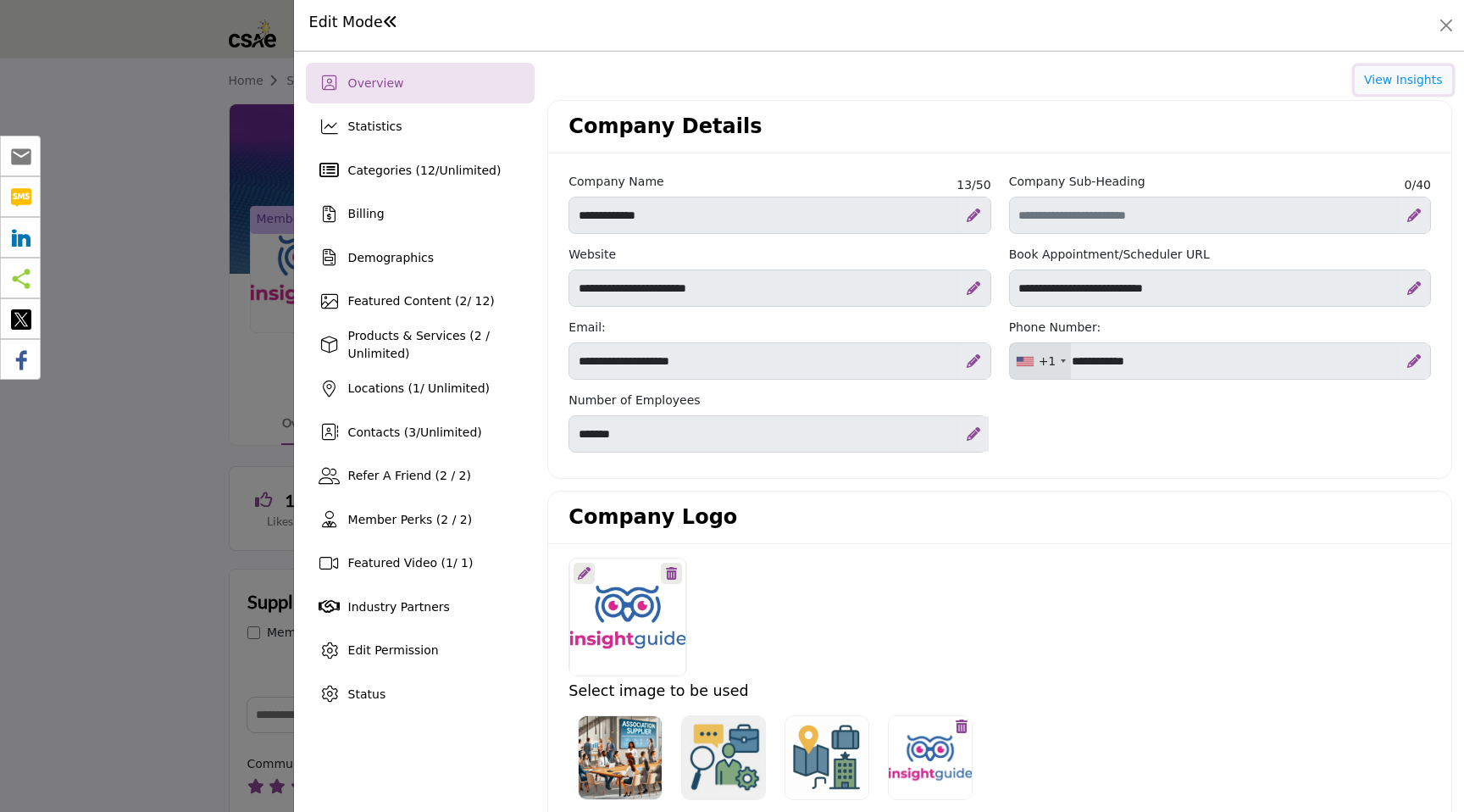
click at [1395, 81] on button "View Insights" at bounding box center [1403, 80] width 97 height 29
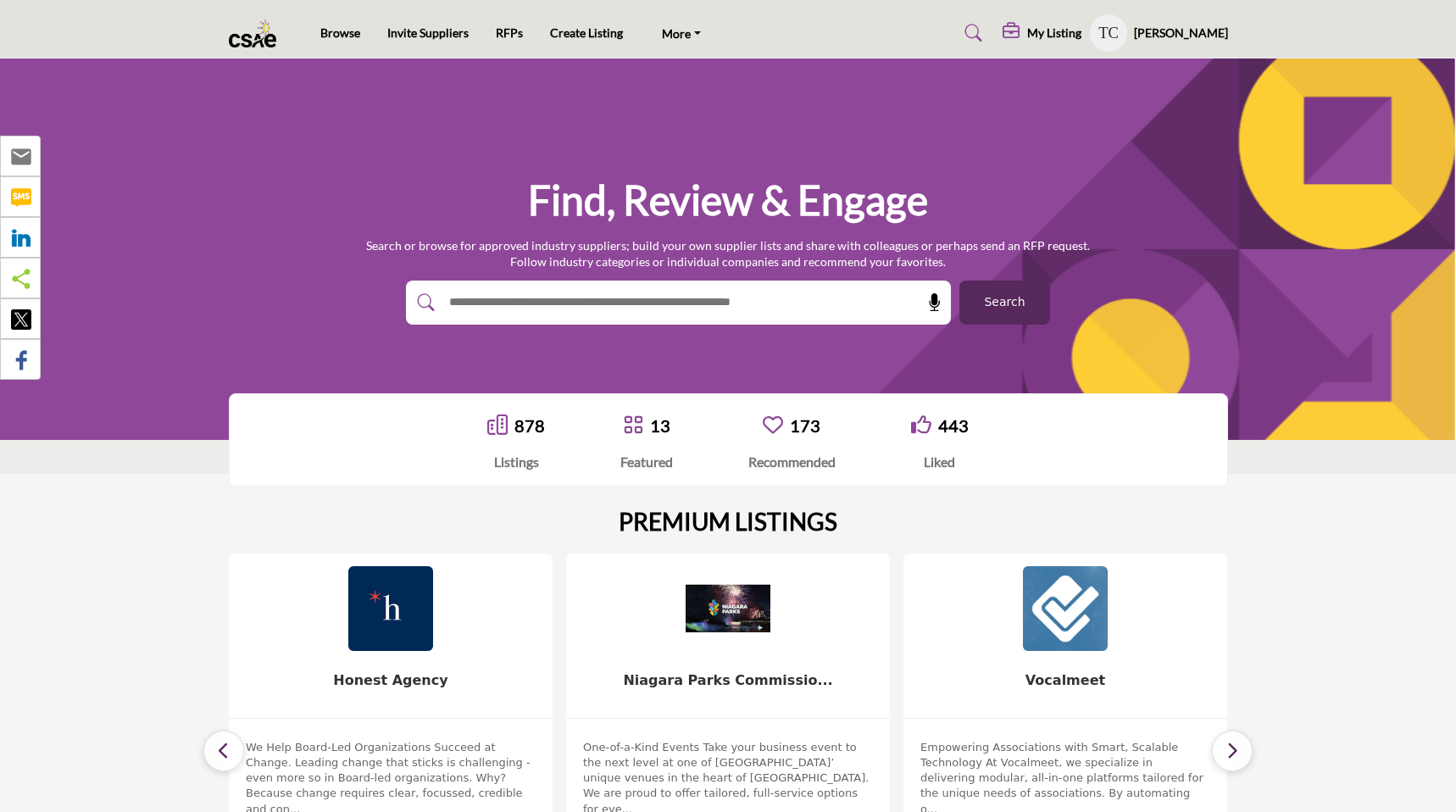
click at [1042, 30] on h5 "My Listing" at bounding box center [1055, 32] width 54 height 15
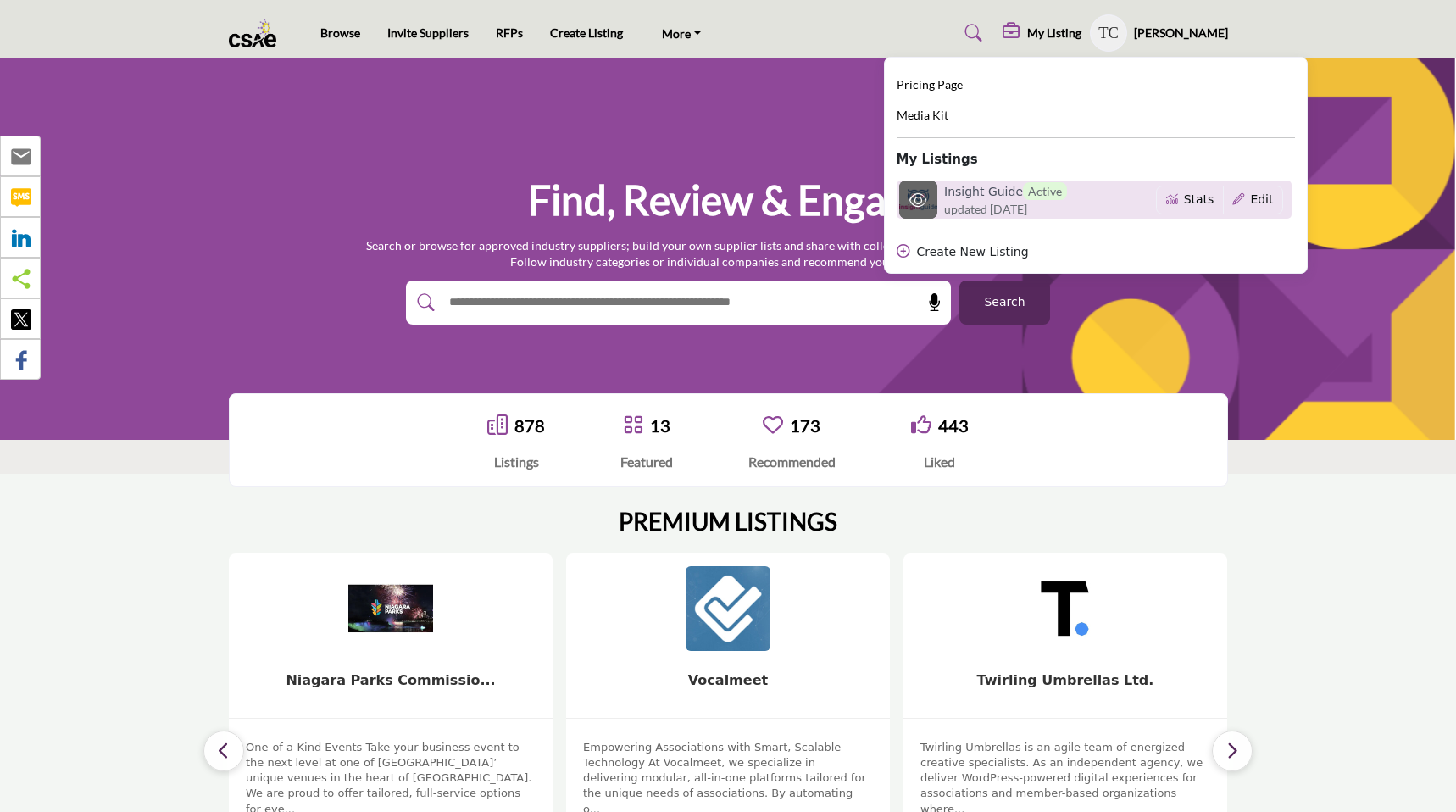
click at [959, 192] on h6 "Insight Guide Active" at bounding box center [1006, 191] width 123 height 17
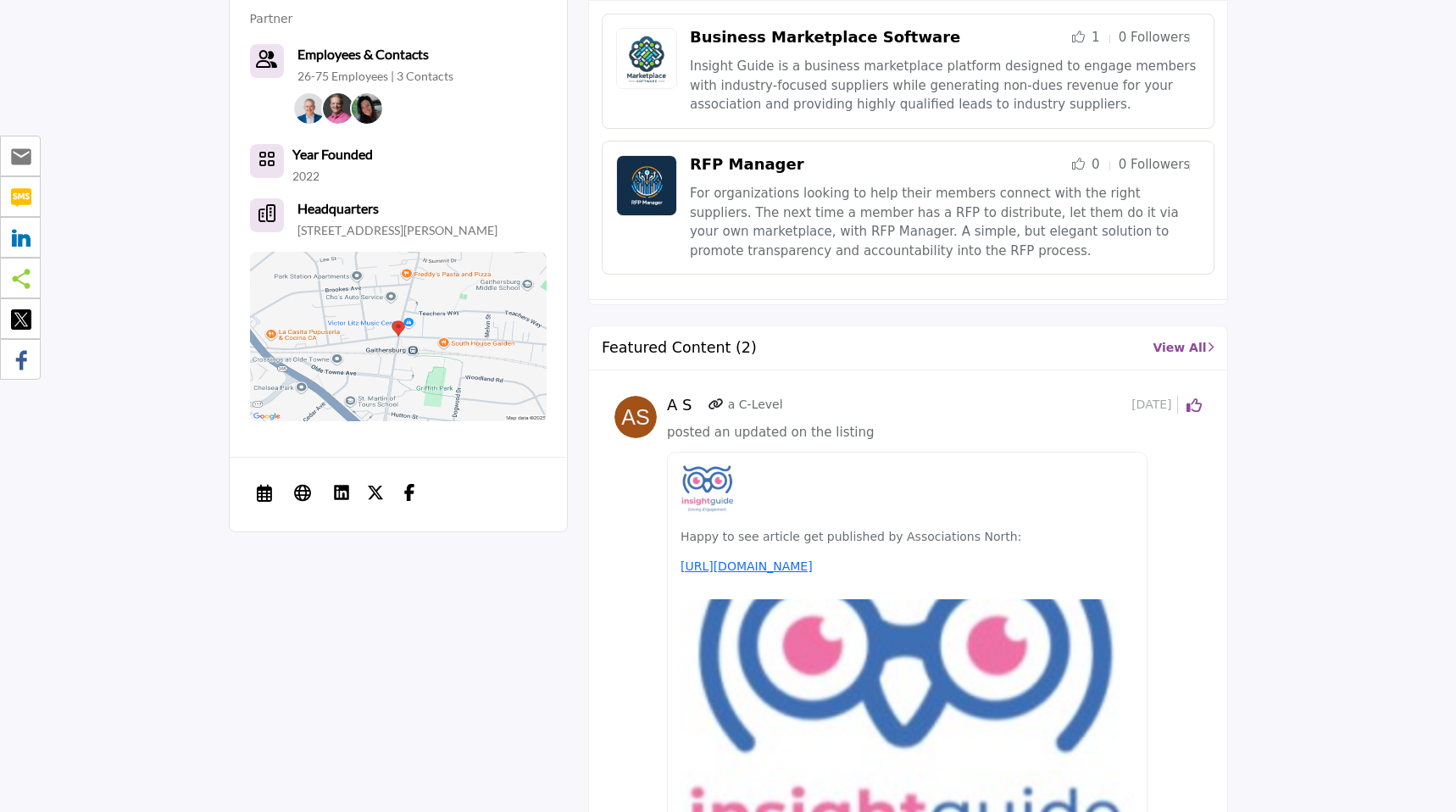
scroll to position [1591, 0]
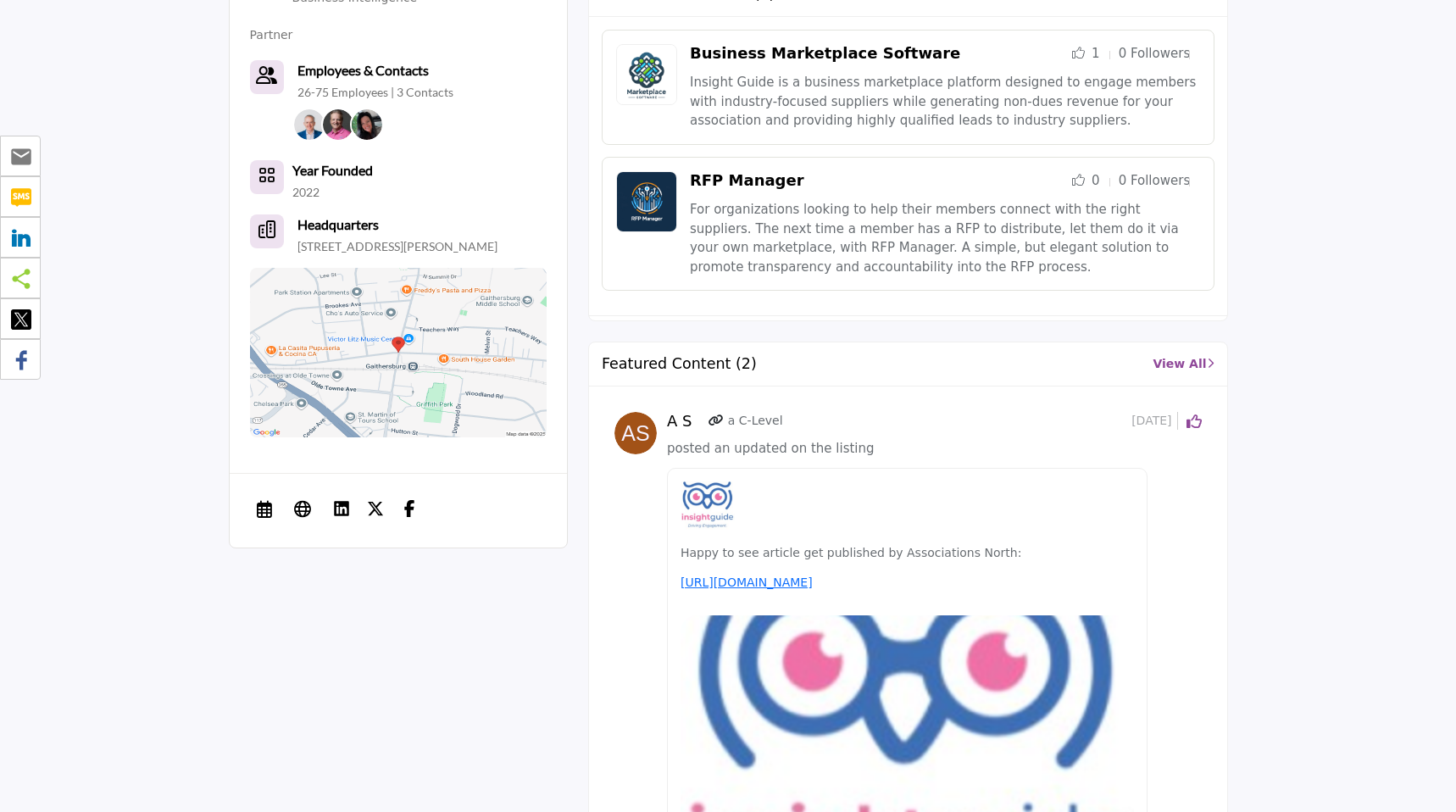
click at [1170, 368] on link "View All" at bounding box center [1183, 364] width 61 height 17
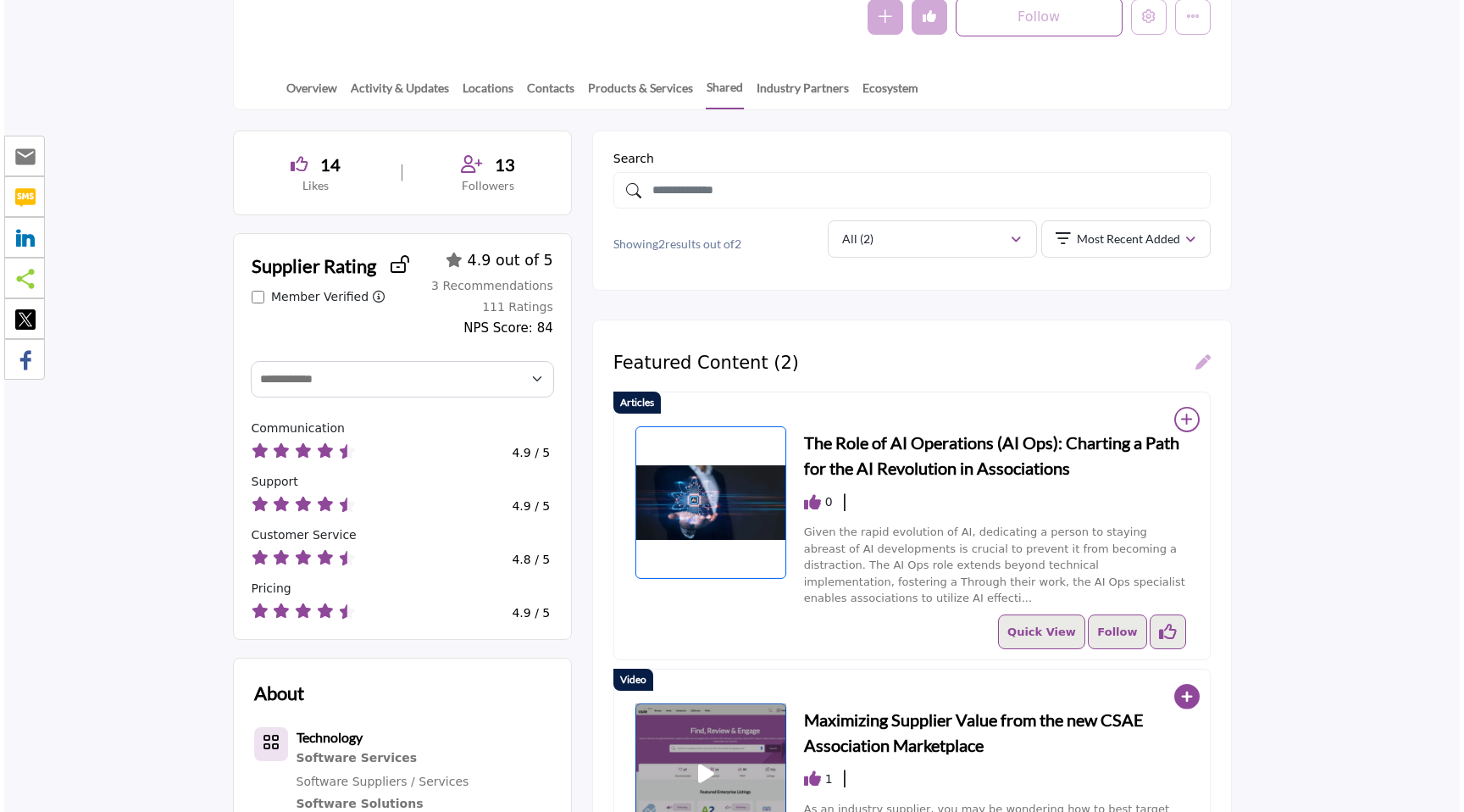
scroll to position [255, 0]
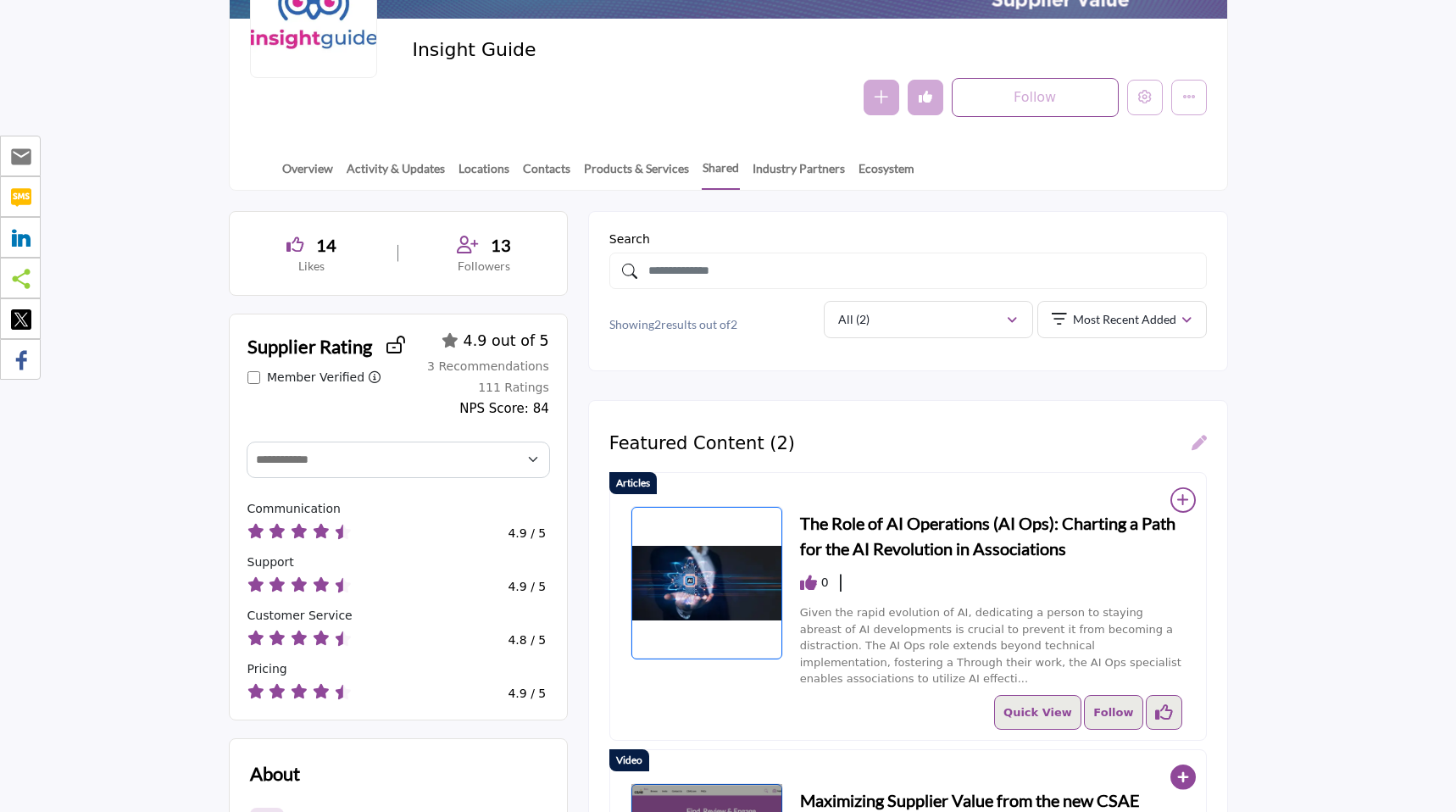
click at [1197, 441] on icon at bounding box center [1199, 441] width 15 height 15
